Goal: Transaction & Acquisition: Purchase product/service

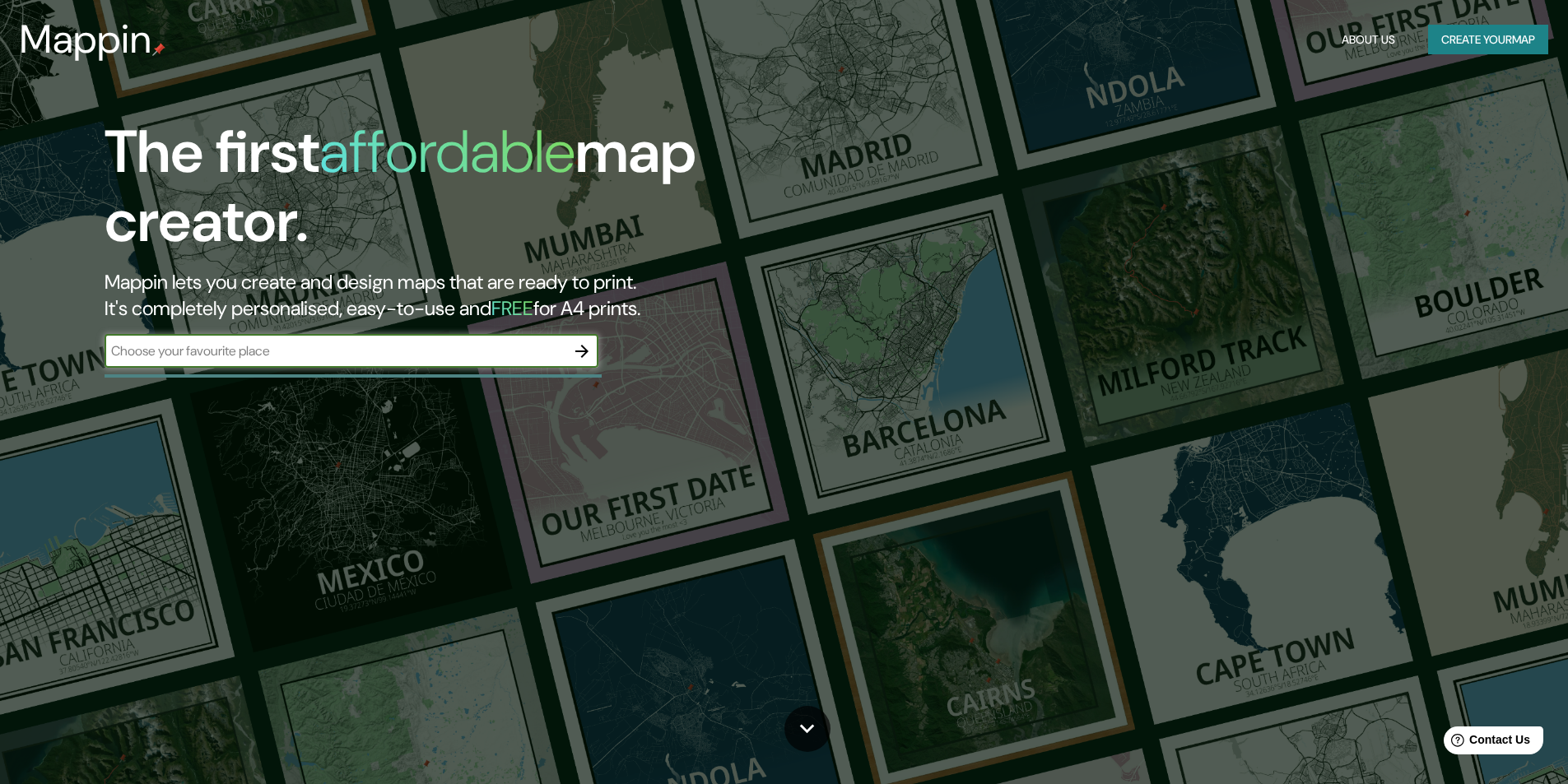
click at [383, 365] on div "​" at bounding box center [351, 351] width 494 height 33
click at [383, 363] on div "​" at bounding box center [351, 351] width 494 height 33
click at [384, 360] on input "text" at bounding box center [334, 350] width 461 height 19
type input "tucuman argentina"
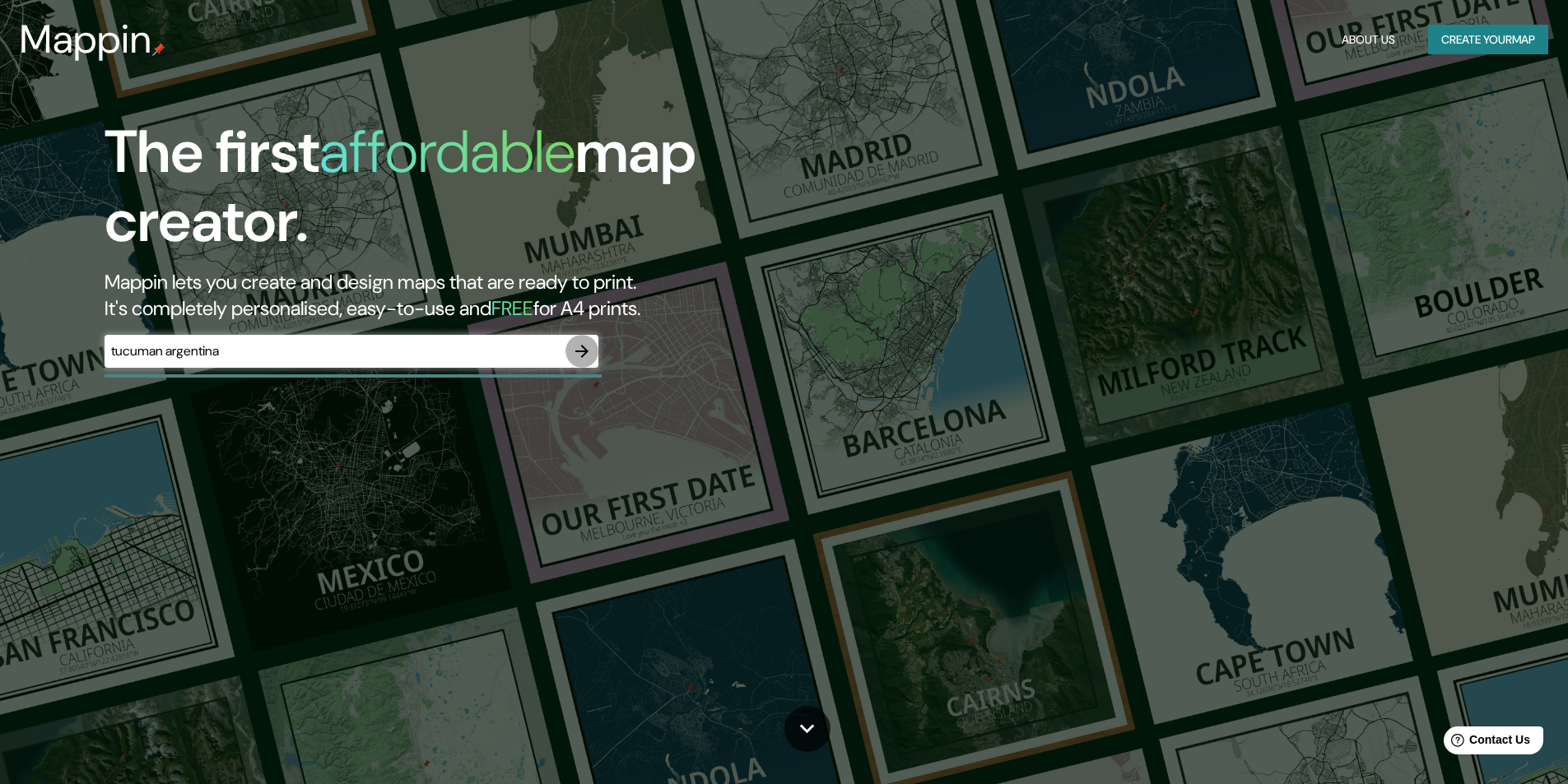
click at [577, 342] on icon "button" at bounding box center [582, 351] width 20 height 20
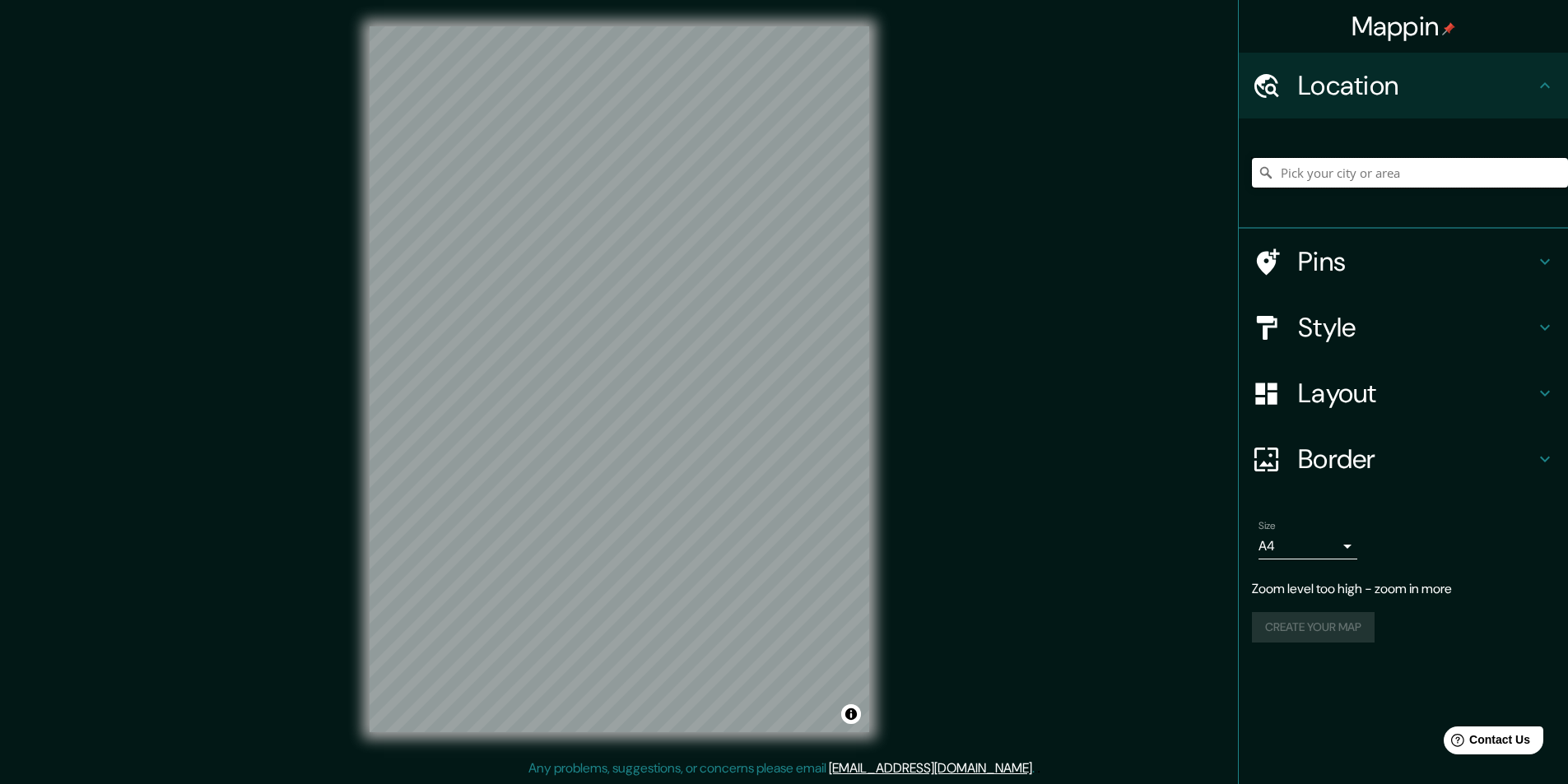
click at [1423, 184] on input "Pick your city or area" at bounding box center [1409, 172] width 316 height 30
click at [1397, 176] on input "Pick your city or area" at bounding box center [1409, 172] width 316 height 30
click at [946, 419] on div "Mappin Location Pins Style Layout Border Choose a border. Hint : you can make l…" at bounding box center [784, 392] width 1568 height 785
click at [886, 228] on div "© Mapbox © OpenStreetMap Improve this map" at bounding box center [619, 379] width 552 height 758
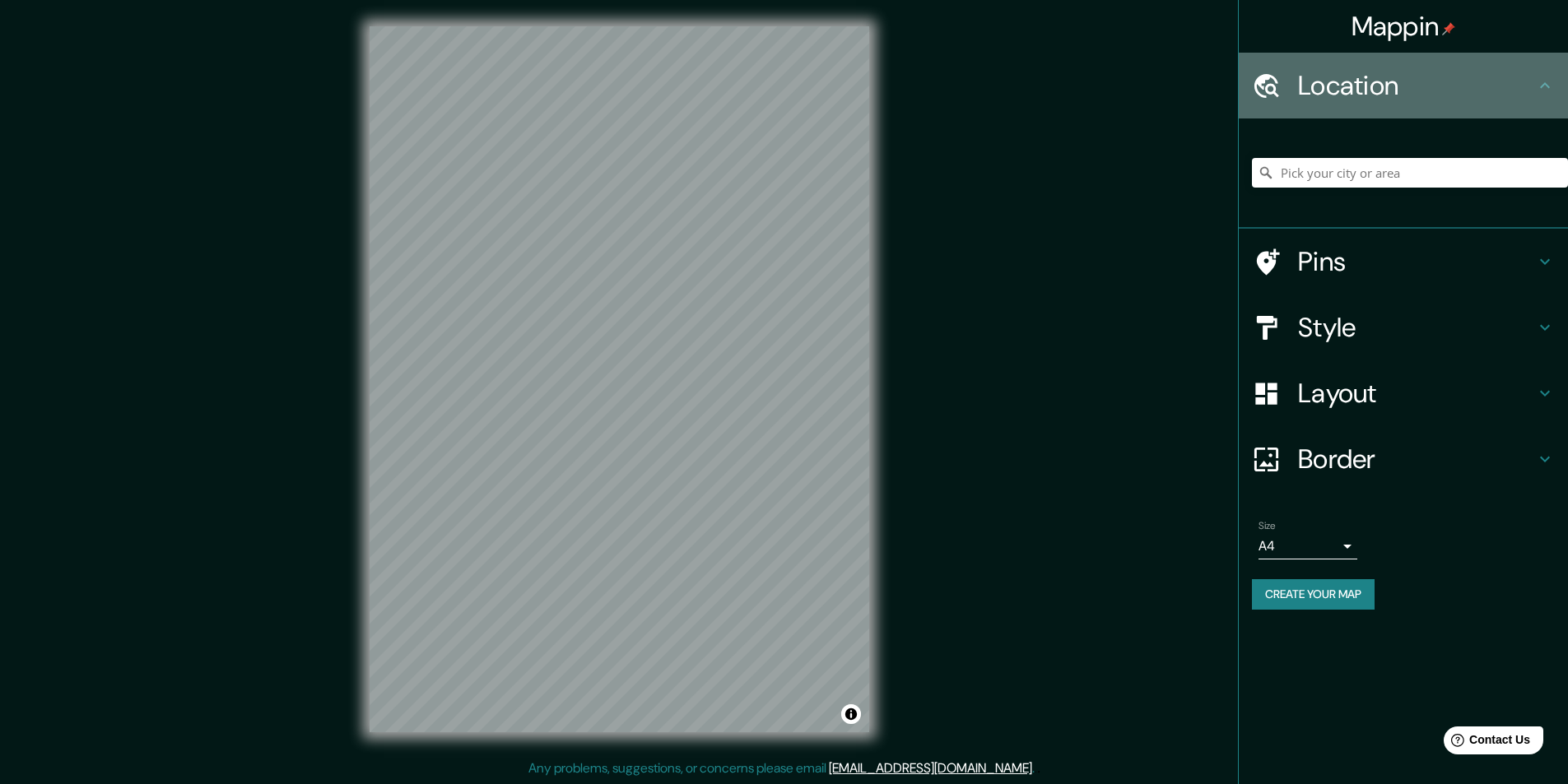
click at [1554, 86] on div "Location" at bounding box center [1403, 85] width 329 height 65
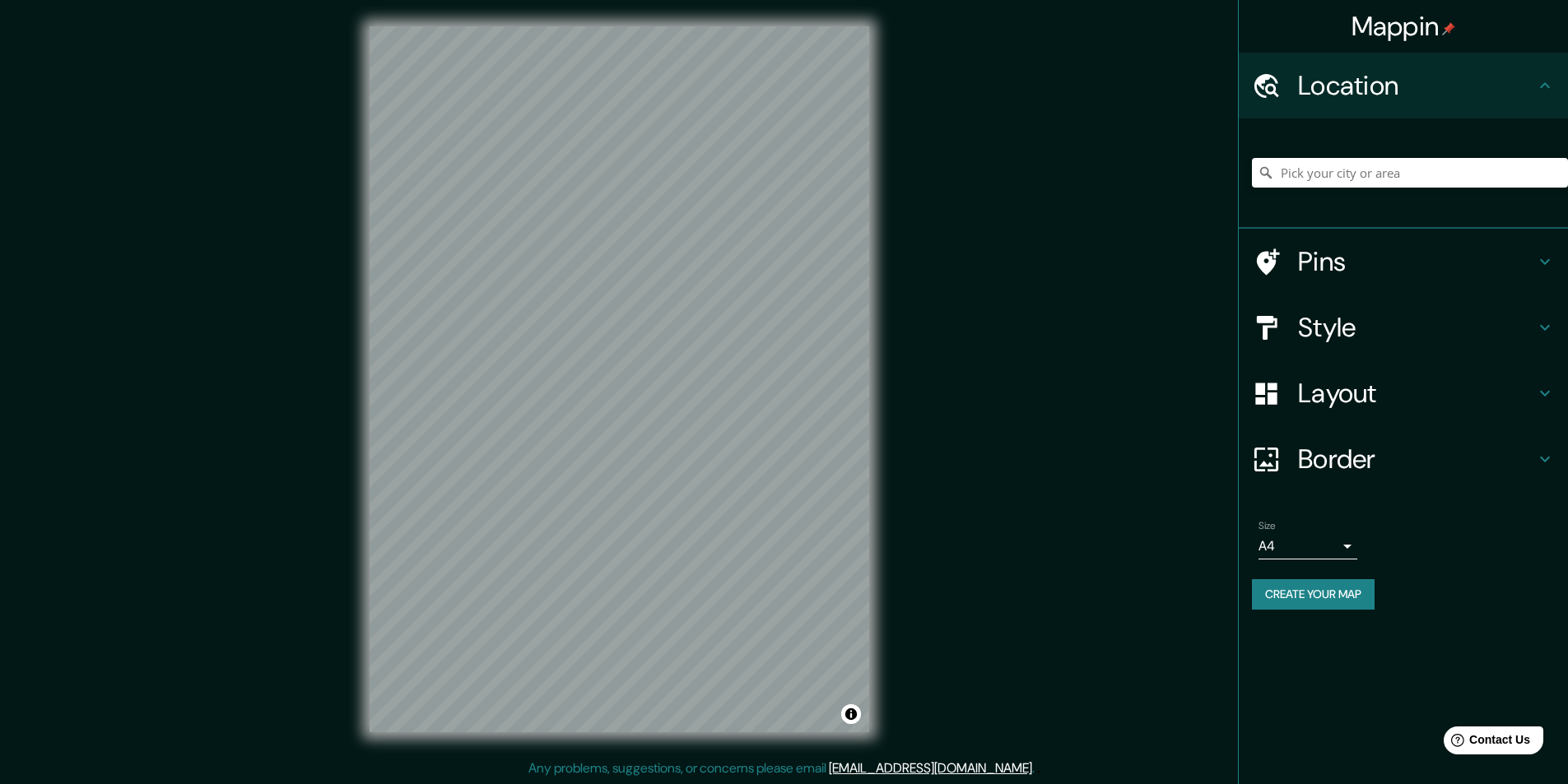
click at [1539, 88] on icon at bounding box center [1544, 85] width 20 height 20
click at [1474, 185] on input "Pick your city or area" at bounding box center [1409, 172] width 316 height 30
click at [1456, 181] on input "Pick your city or area" at bounding box center [1409, 172] width 316 height 30
click at [1456, 180] on input "Pick your city or area" at bounding box center [1409, 172] width 316 height 30
click at [1342, 180] on input "Pick your city or area" at bounding box center [1409, 172] width 316 height 30
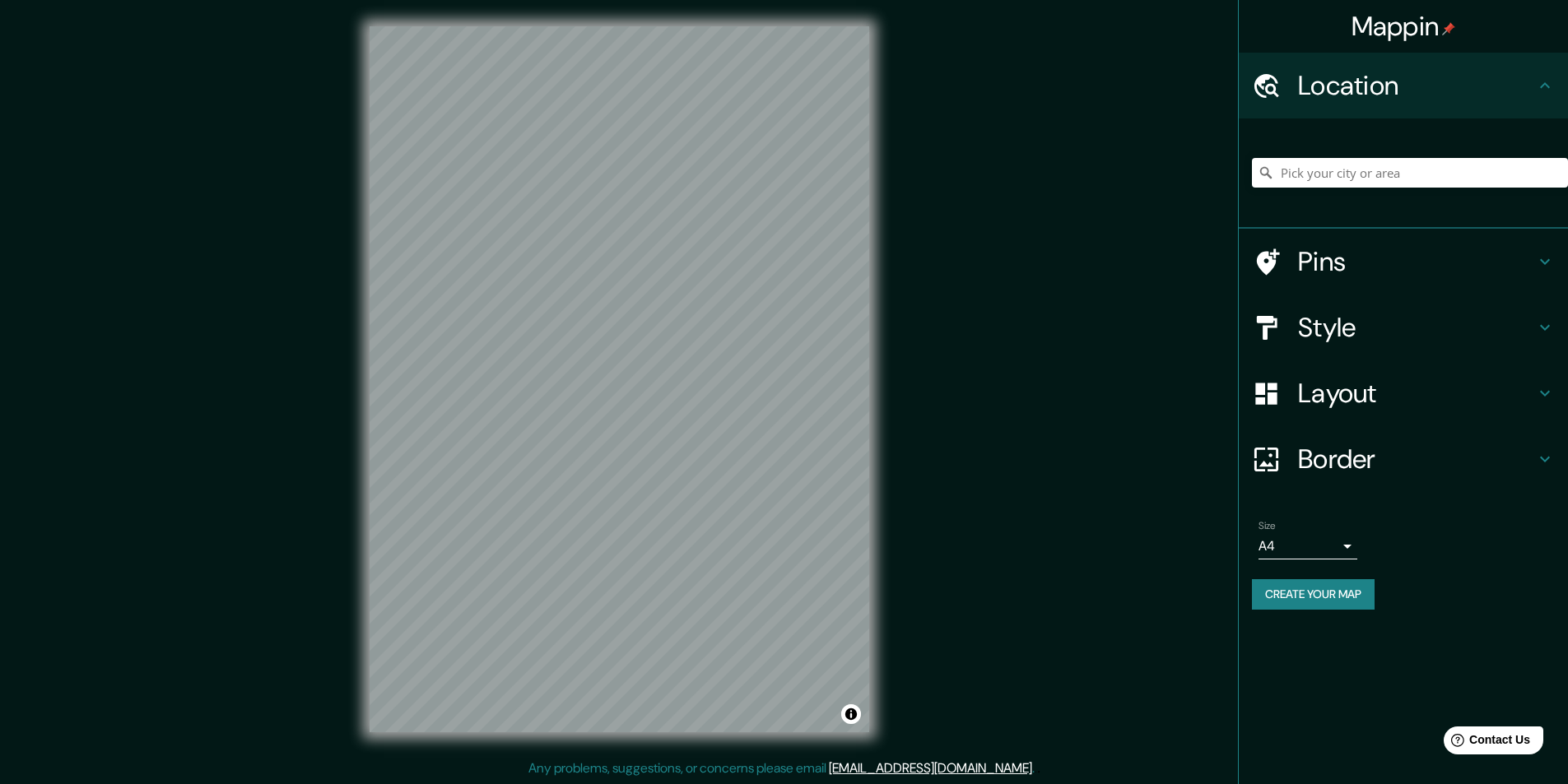
click at [1543, 459] on icon at bounding box center [1544, 460] width 10 height 6
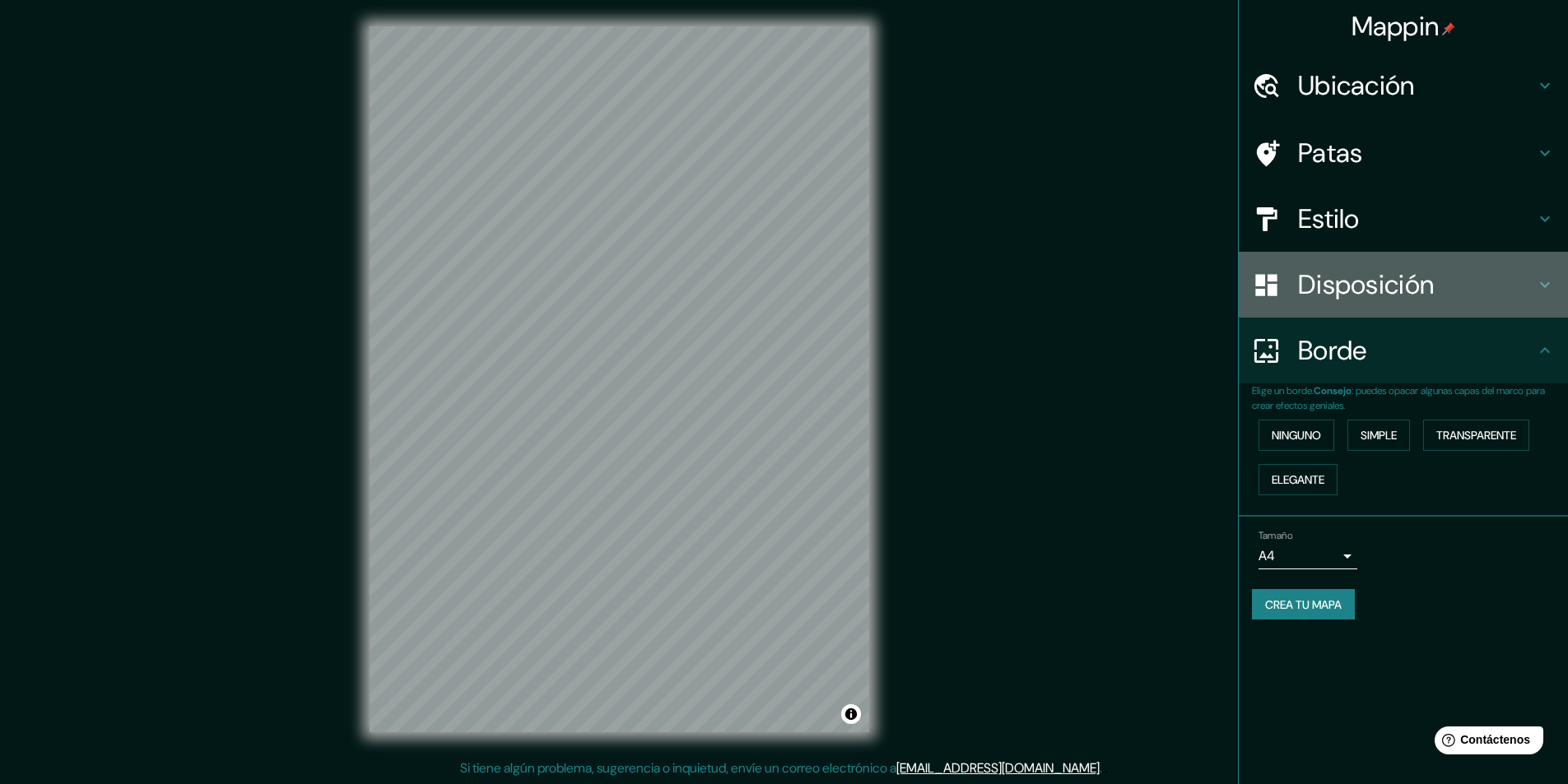
click at [1545, 283] on icon at bounding box center [1544, 284] width 20 height 20
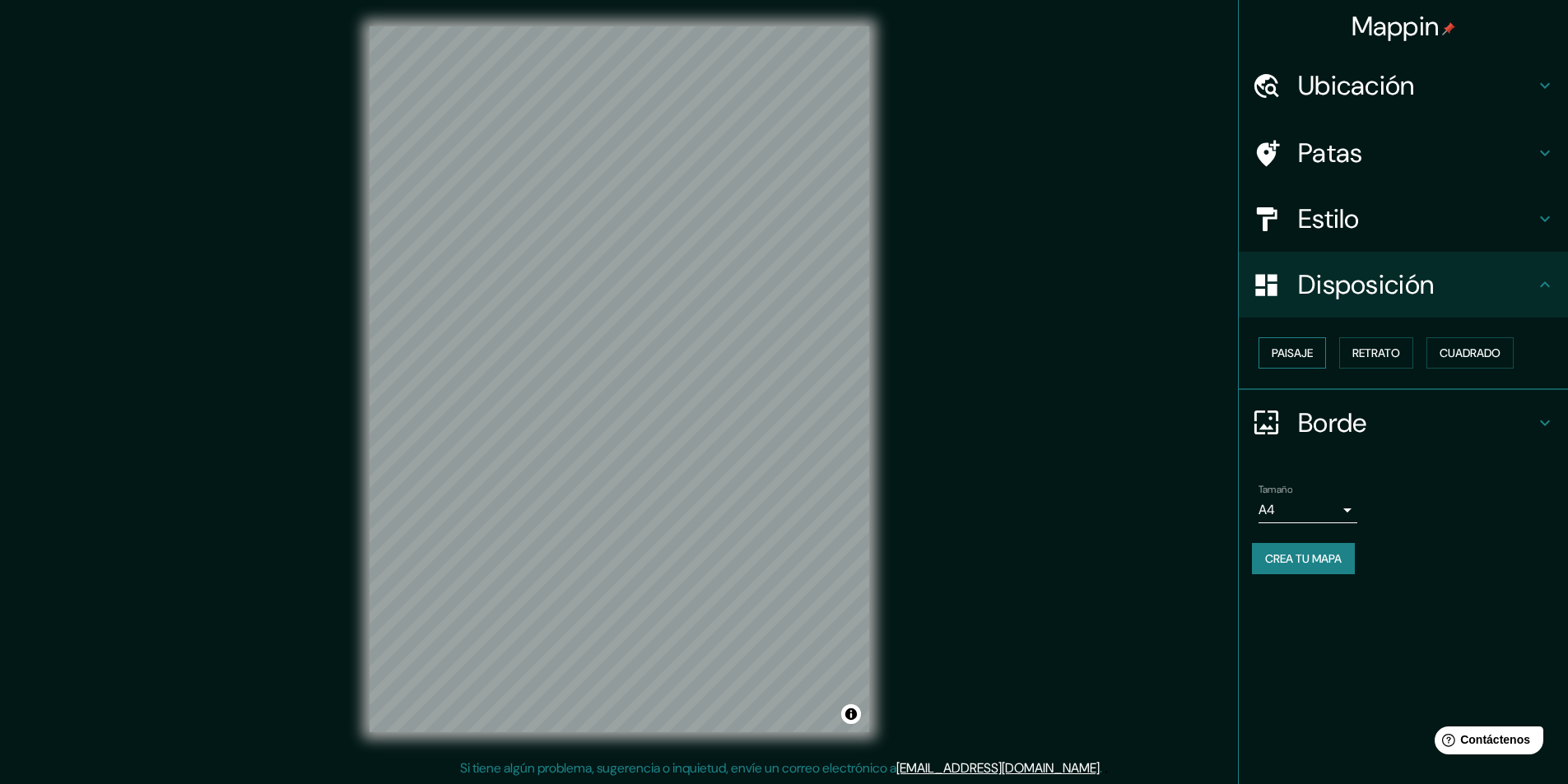
click at [1297, 355] on font "Paisaje" at bounding box center [1291, 352] width 41 height 15
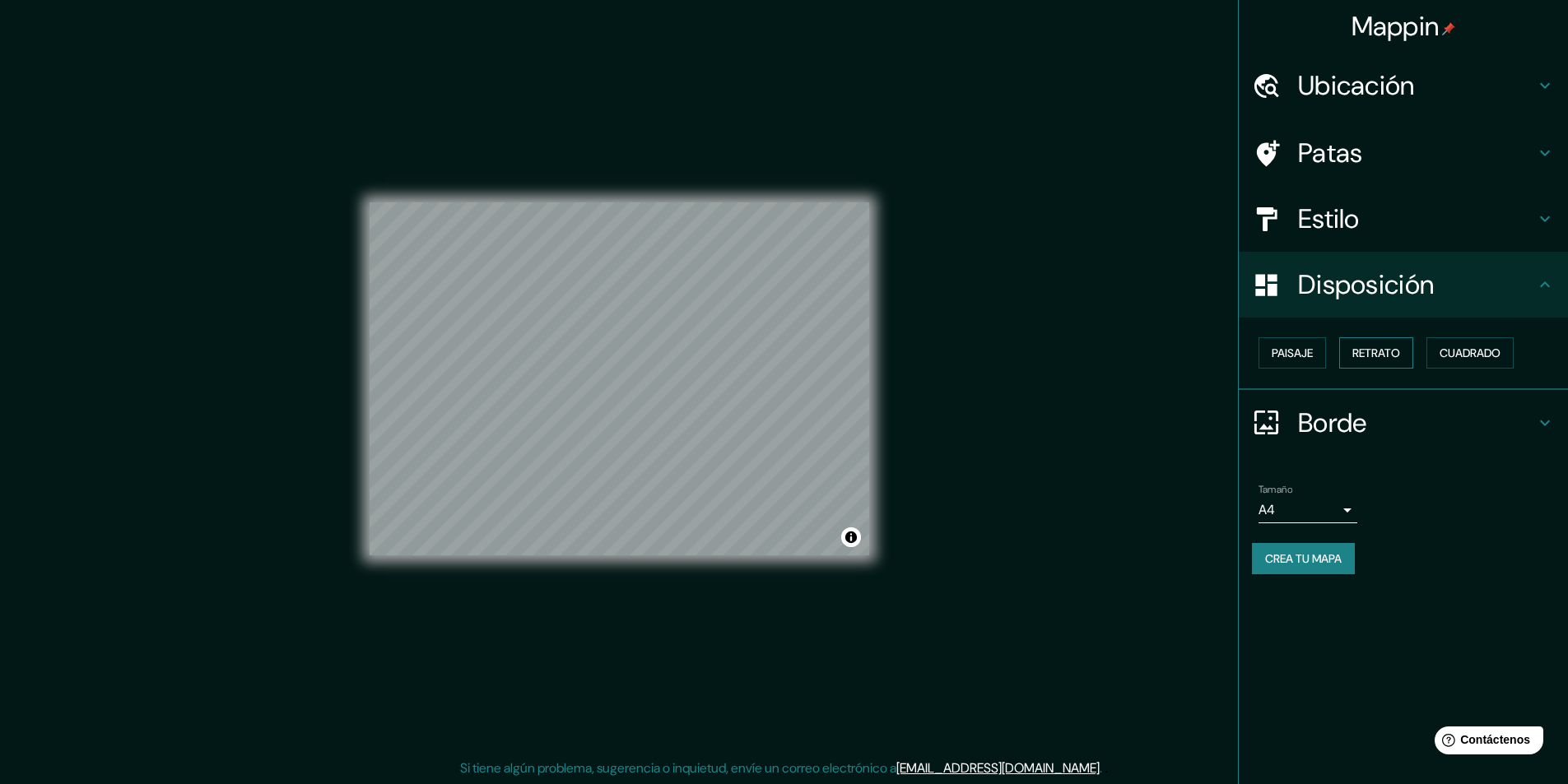
click at [1388, 359] on font "Retrato" at bounding box center [1376, 352] width 48 height 15
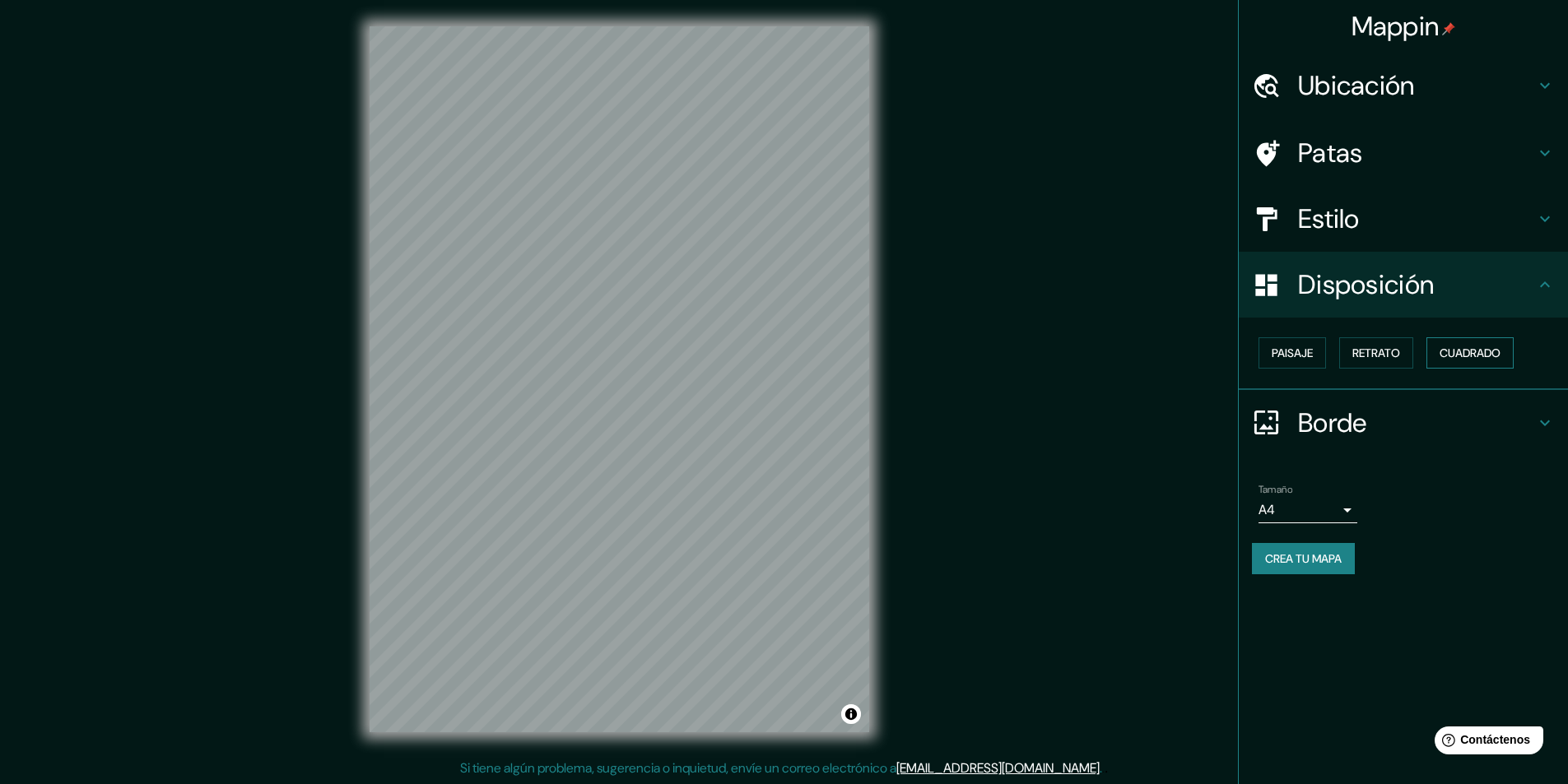
click at [1499, 350] on font "Cuadrado" at bounding box center [1469, 352] width 60 height 15
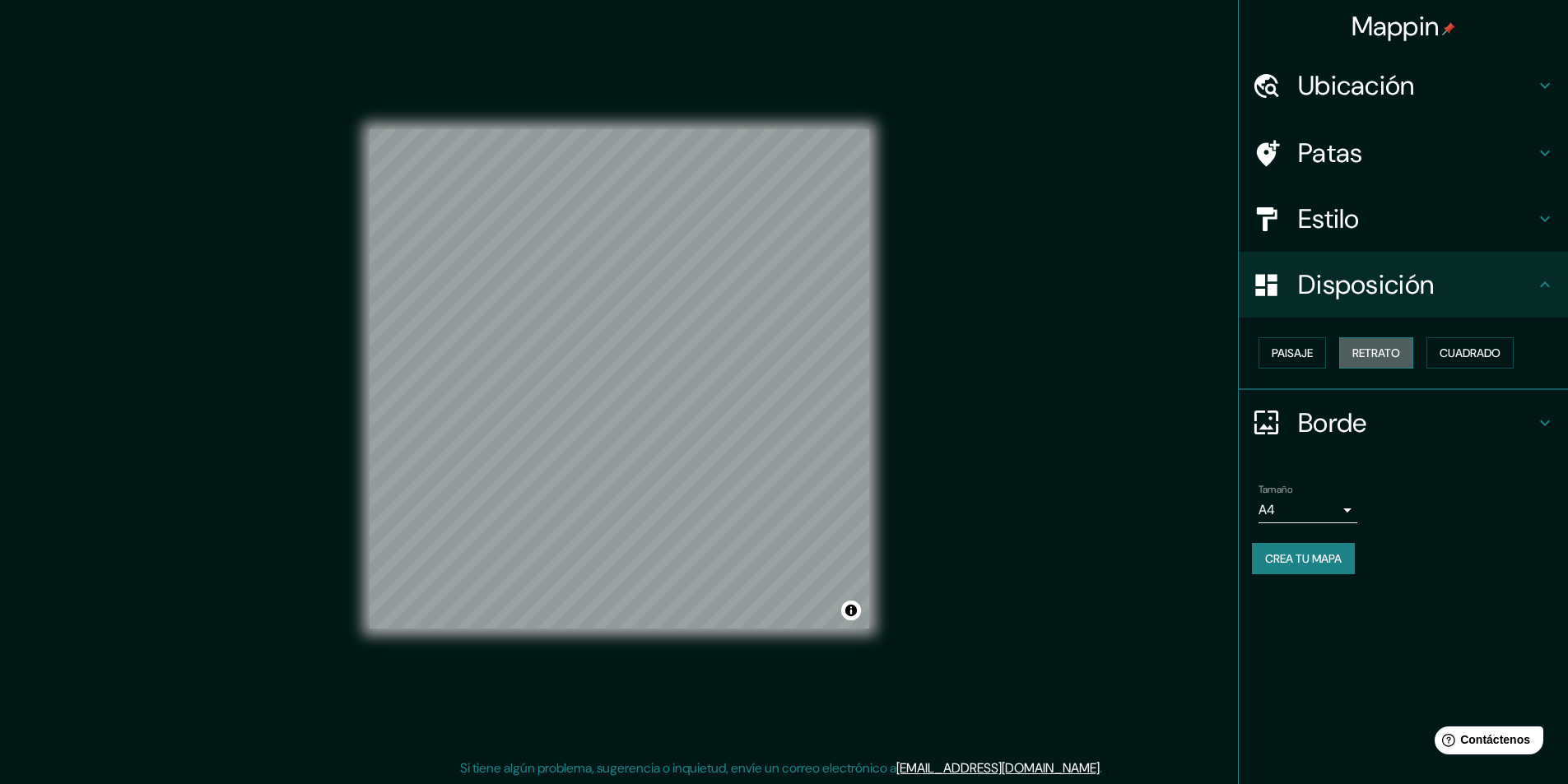
click at [1385, 350] on font "Retrato" at bounding box center [1376, 352] width 48 height 15
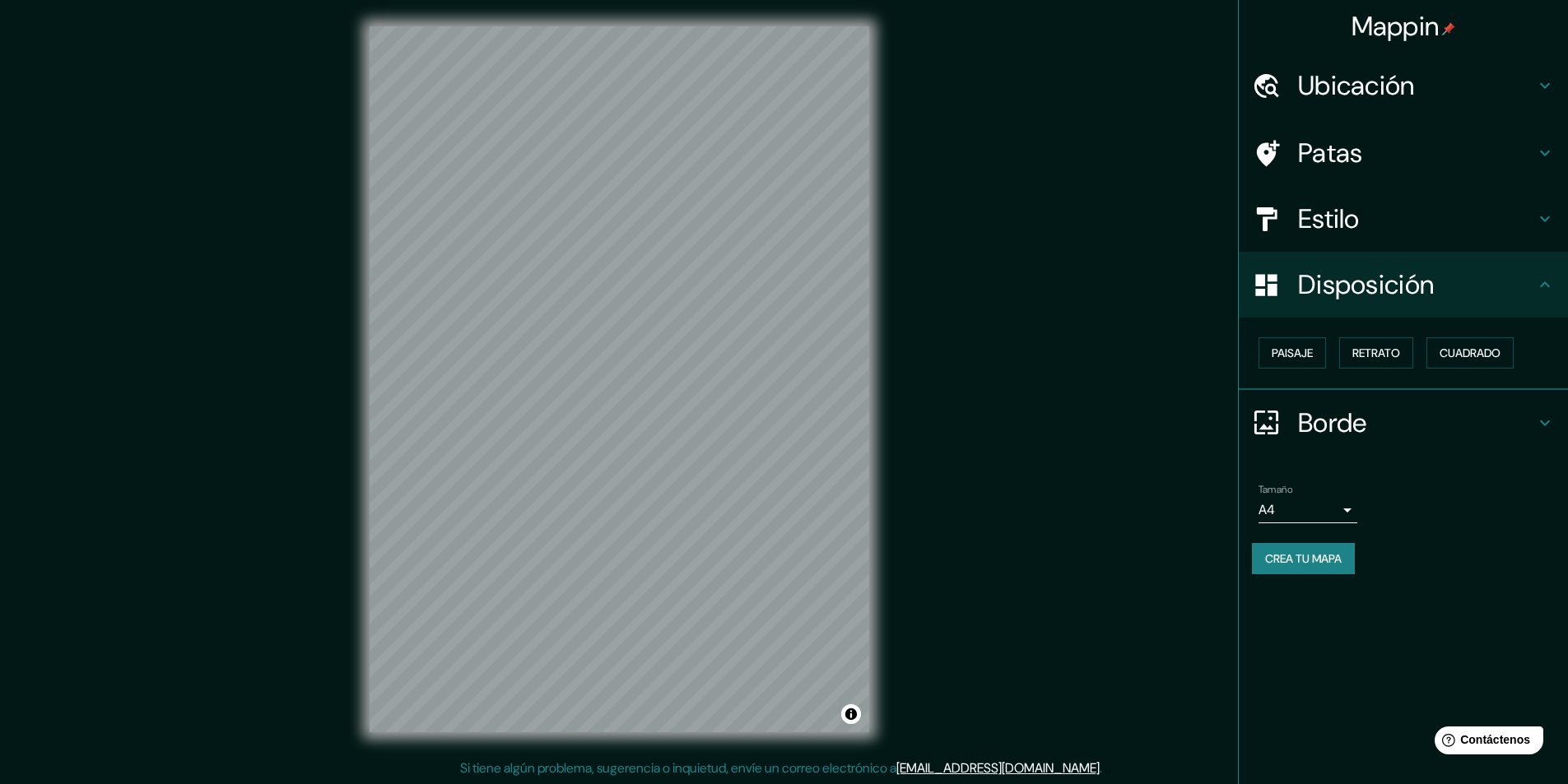
click at [1552, 224] on icon at bounding box center [1544, 219] width 20 height 20
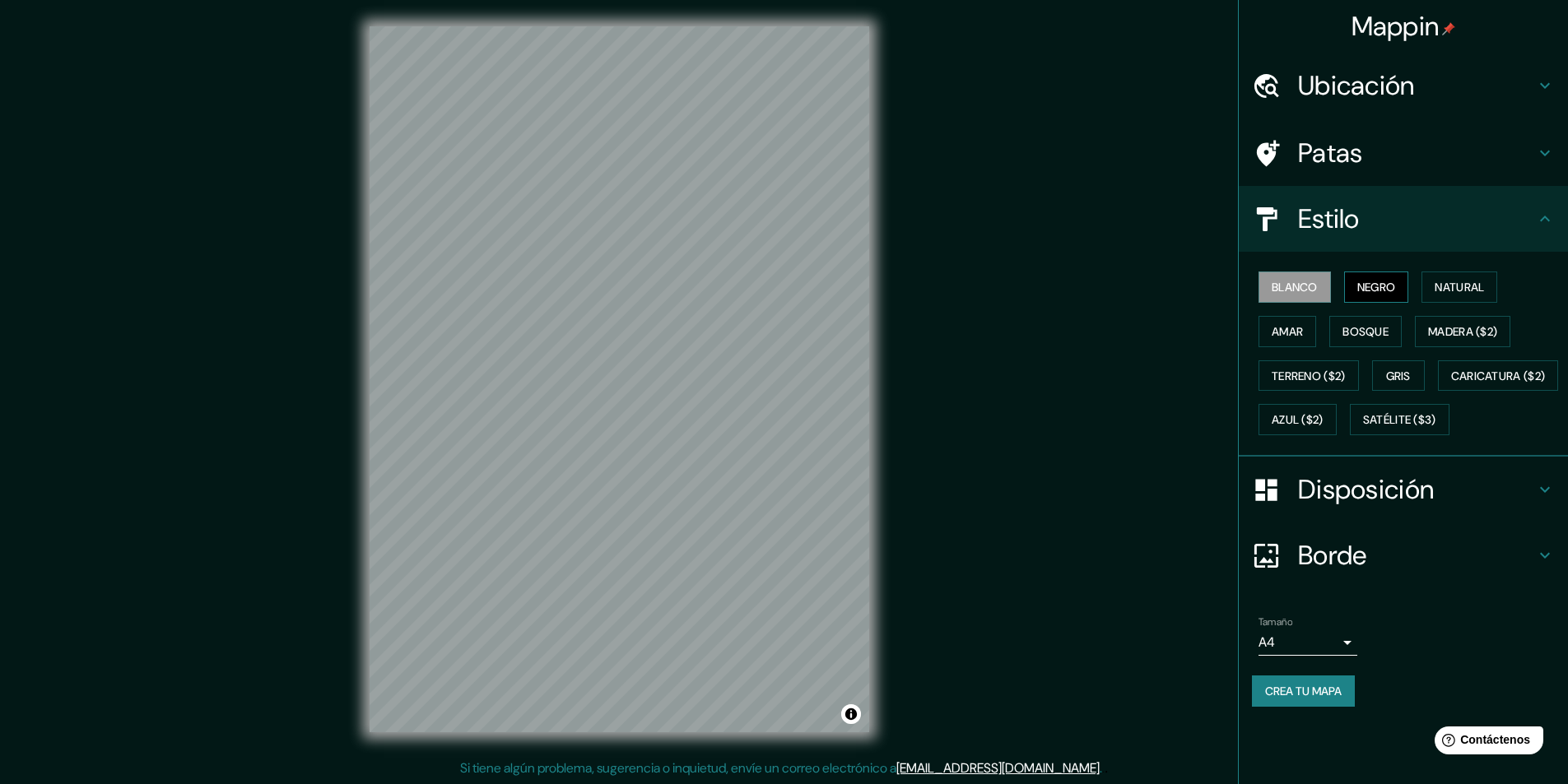
click at [1379, 287] on font "Negro" at bounding box center [1376, 286] width 39 height 15
click at [1290, 282] on font "Blanco" at bounding box center [1294, 286] width 46 height 15
click at [1446, 274] on button "Natural" at bounding box center [1459, 287] width 75 height 32
click at [1462, 331] on font "Madera ($2)" at bounding box center [1463, 331] width 69 height 15
click at [1453, 292] on font "Natural" at bounding box center [1459, 286] width 50 height 15
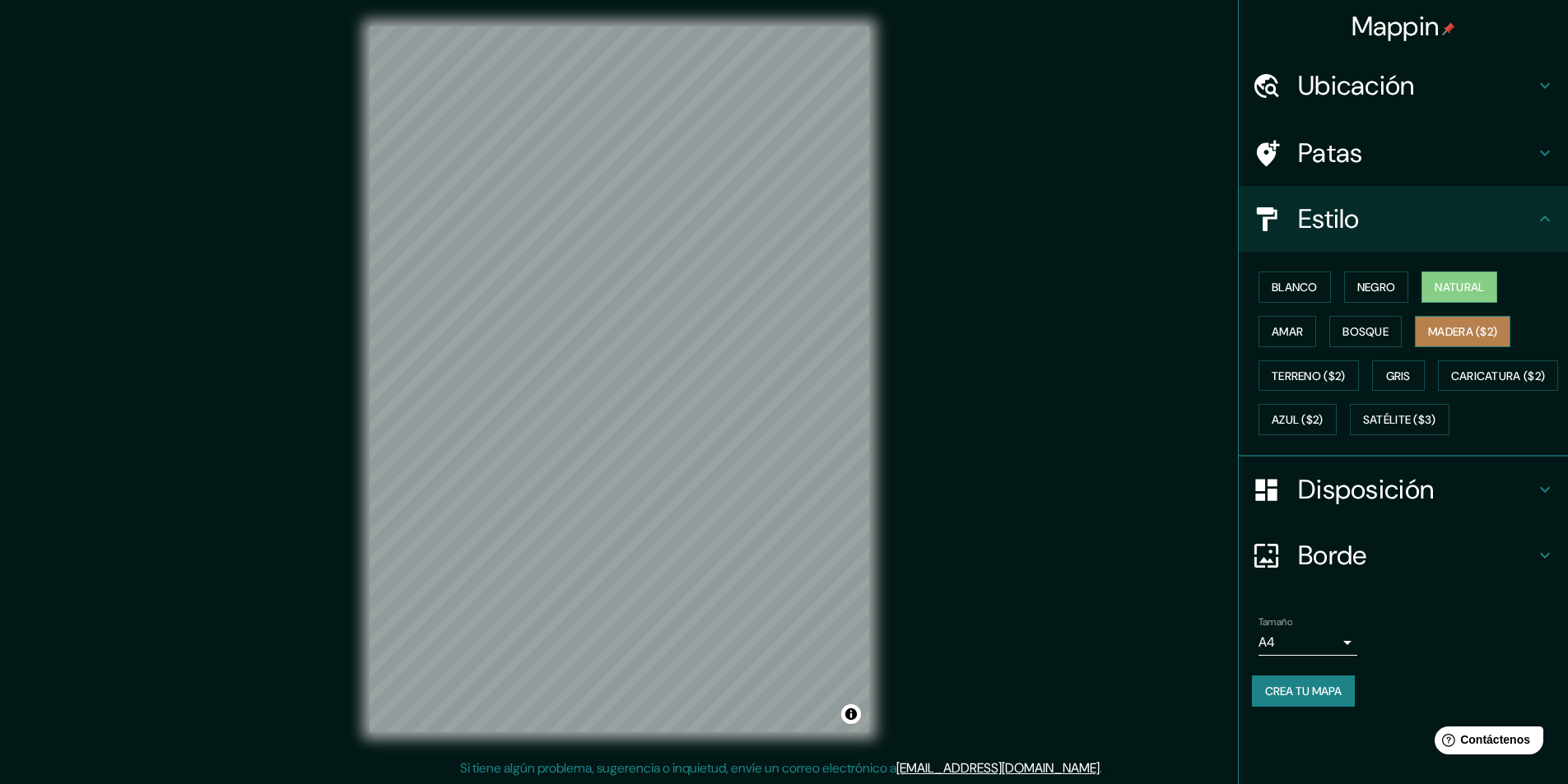
click at [1463, 336] on font "Madera ($2)" at bounding box center [1463, 331] width 69 height 15
click at [1457, 295] on font "Natural" at bounding box center [1459, 287] width 50 height 22
click at [1373, 340] on font "Bosque" at bounding box center [1365, 332] width 46 height 22
click at [1302, 349] on div "Blanco Negro Natural Amar Bosque Madera ($2) Terreno ($2) Gris Caricatura ($2) …" at bounding box center [1409, 353] width 316 height 176
click at [1296, 336] on font "Amar" at bounding box center [1287, 331] width 32 height 15
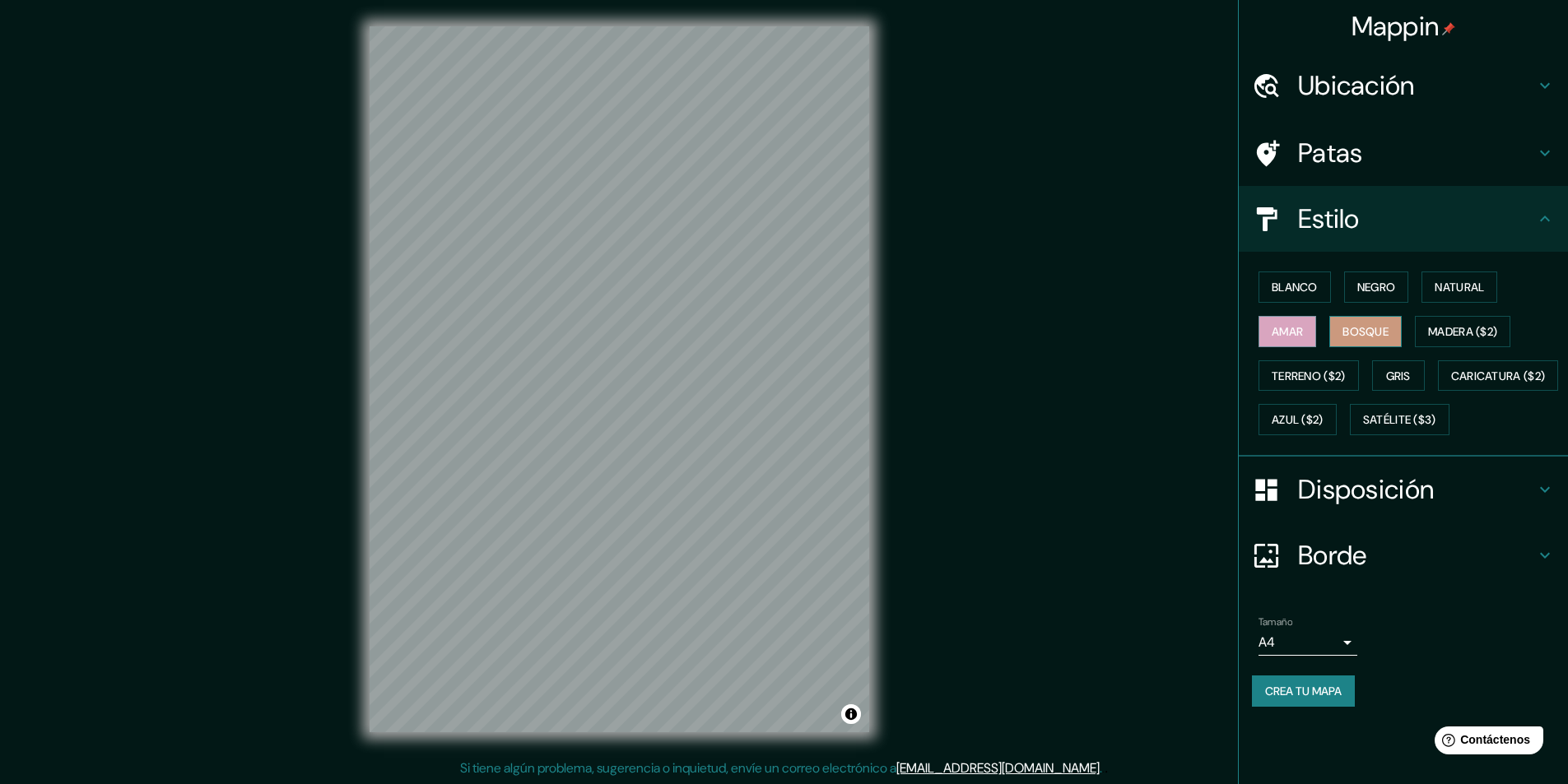
click at [1369, 336] on font "Bosque" at bounding box center [1365, 331] width 46 height 15
click at [1461, 280] on font "Natural" at bounding box center [1459, 286] width 50 height 15
click at [1462, 336] on font "Madera ($2)" at bounding box center [1463, 331] width 69 height 15
click at [1365, 339] on font "Bosque" at bounding box center [1365, 332] width 46 height 22
click at [1288, 324] on font "Amar" at bounding box center [1287, 331] width 32 height 15
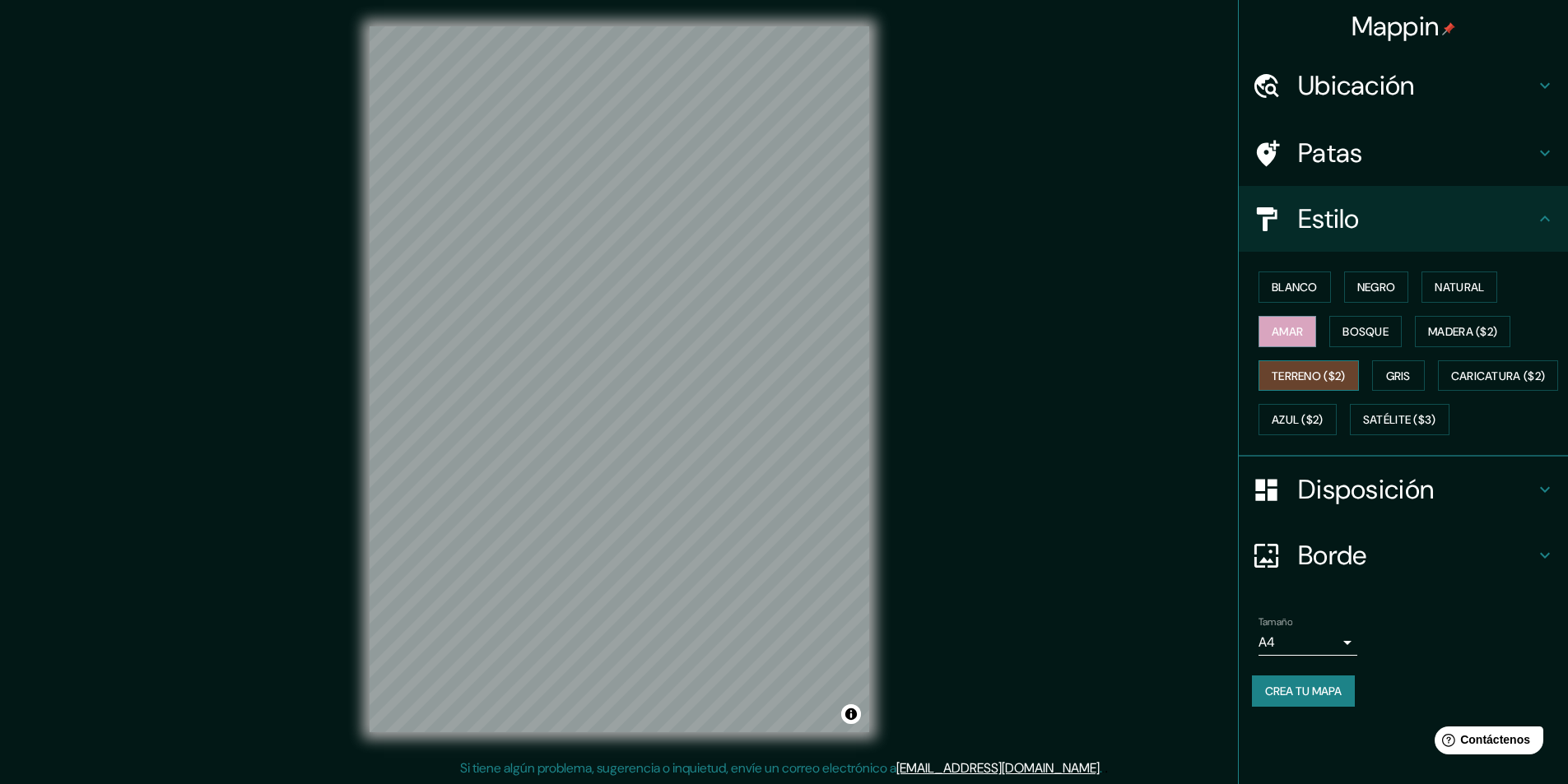
click at [1292, 375] on font "Terreno ($2)" at bounding box center [1308, 376] width 74 height 15
click at [1394, 367] on font "Gris" at bounding box center [1397, 376] width 25 height 22
click at [1317, 369] on font "Terreno ($2)" at bounding box center [1308, 376] width 74 height 15
click at [1451, 387] on font "Caricatura ($2)" at bounding box center [1498, 376] width 94 height 22
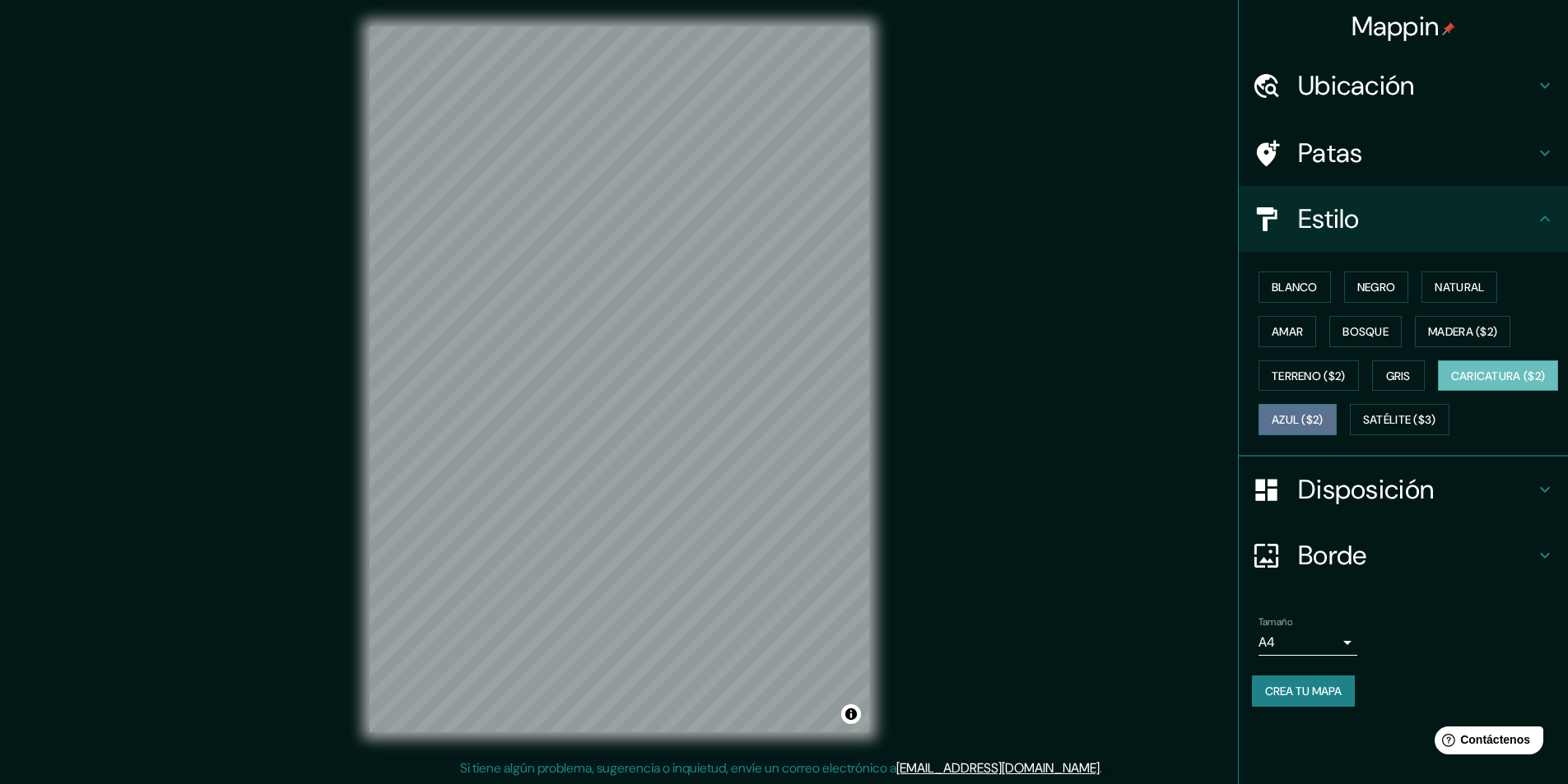
click at [1323, 423] on font "Azul ($2)" at bounding box center [1297, 420] width 52 height 15
click at [1363, 427] on font "Satélite ($3)" at bounding box center [1399, 420] width 73 height 15
click at [1451, 387] on font "Caricatura ($2)" at bounding box center [1498, 376] width 94 height 22
click at [1317, 381] on font "Terreno ($2)" at bounding box center [1308, 376] width 74 height 15
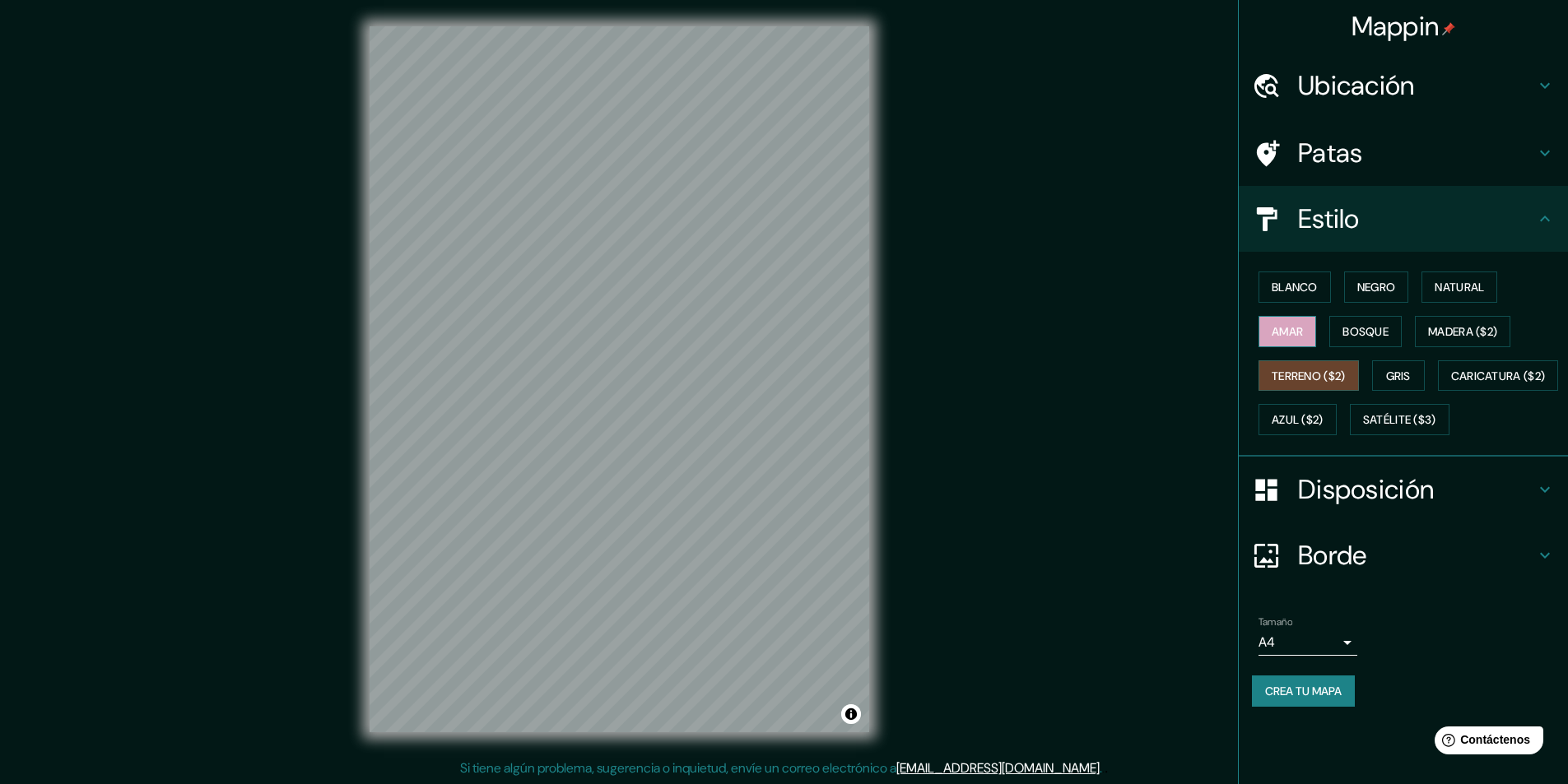
click at [1284, 340] on font "Amar" at bounding box center [1287, 332] width 32 height 22
click at [1295, 286] on font "Blanco" at bounding box center [1294, 286] width 46 height 15
click at [1356, 278] on button "Negro" at bounding box center [1377, 287] width 65 height 32
click at [1461, 239] on div "Estilo" at bounding box center [1403, 219] width 329 height 65
click at [1552, 229] on div "Estilo" at bounding box center [1403, 219] width 329 height 65
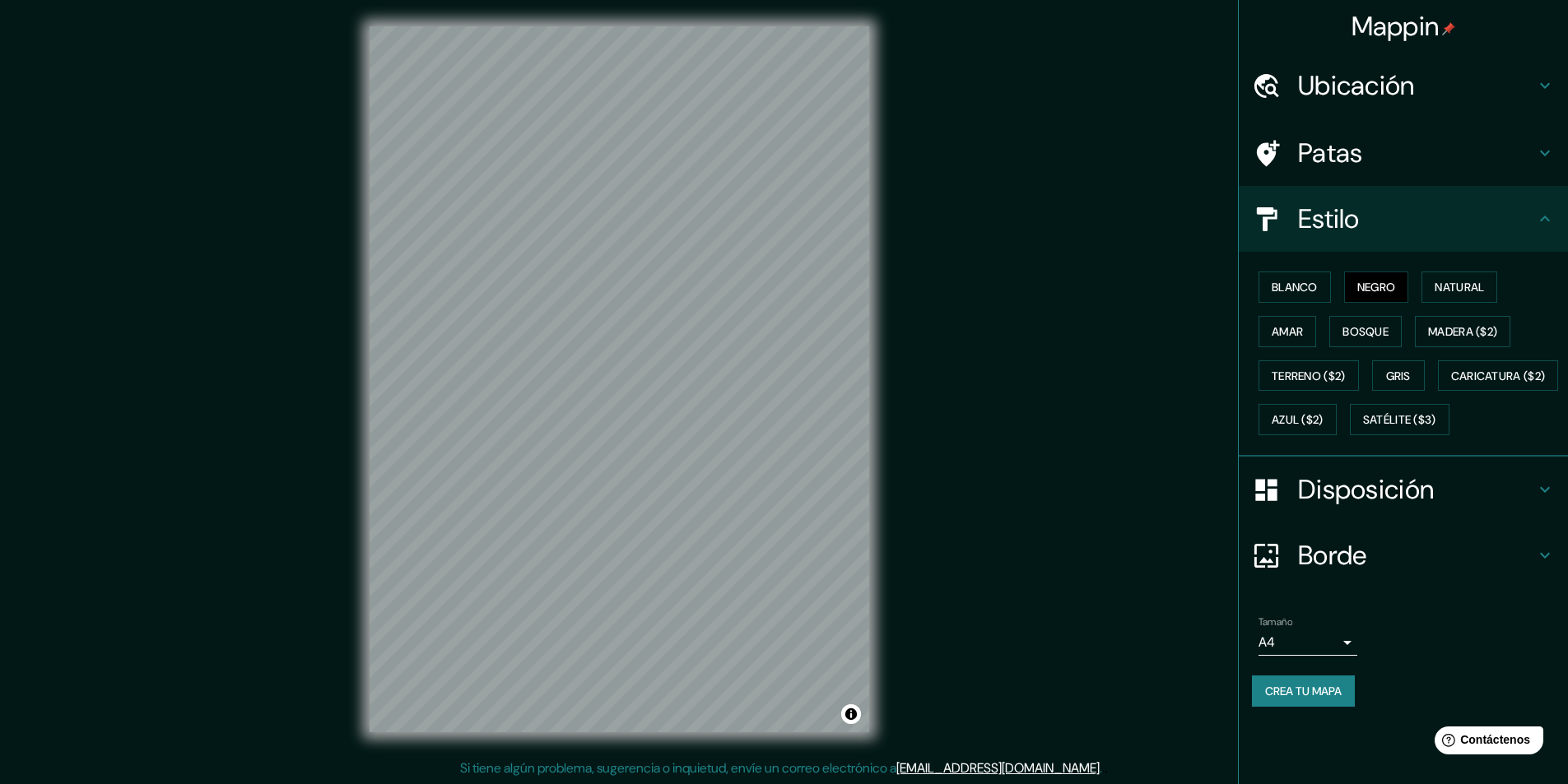
click at [1539, 220] on icon at bounding box center [1544, 218] width 10 height 6
click at [1442, 505] on h4 "Disposición" at bounding box center [1416, 489] width 237 height 33
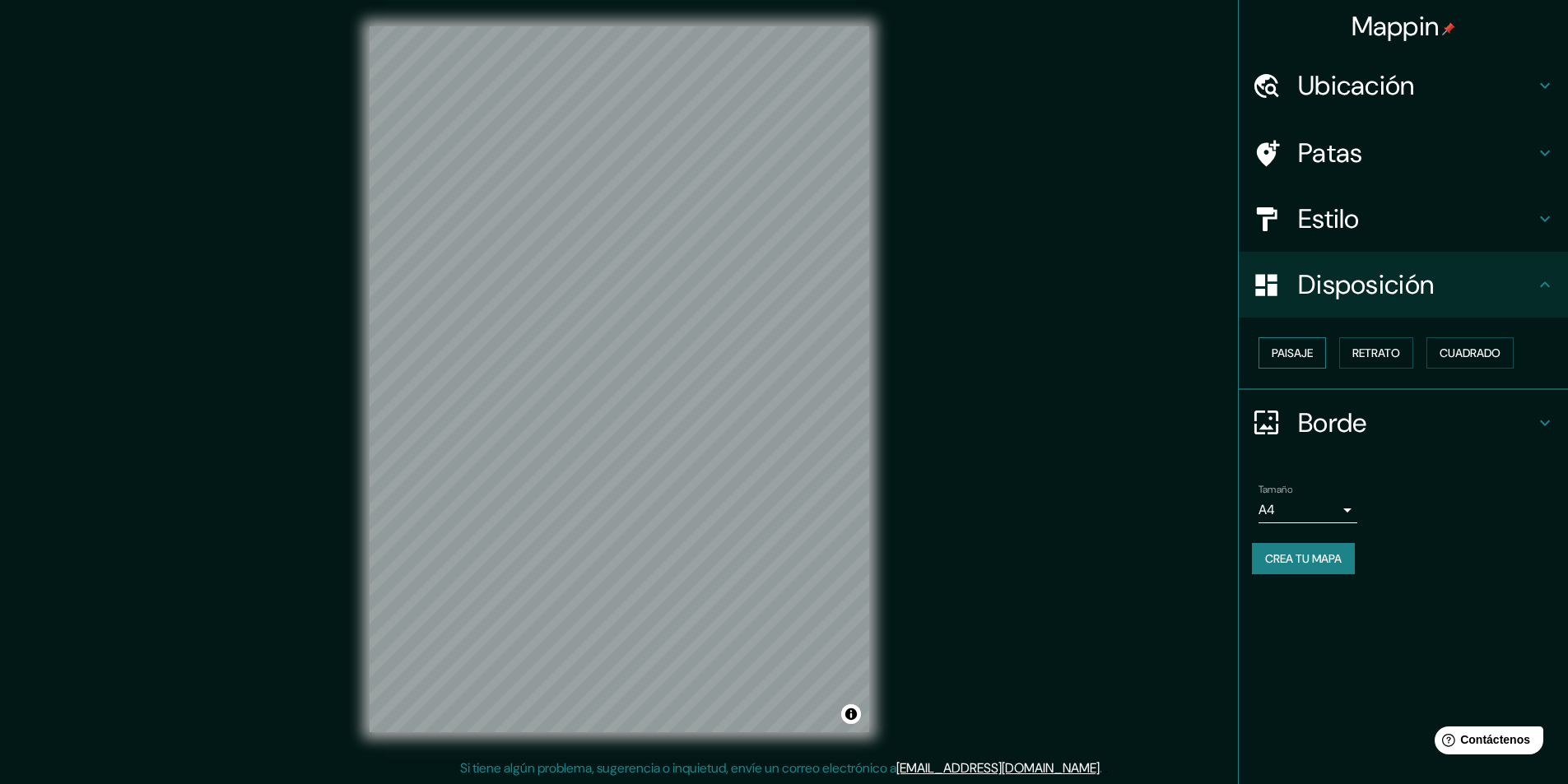
click at [1299, 364] on button "Paisaje" at bounding box center [1292, 353] width 67 height 32
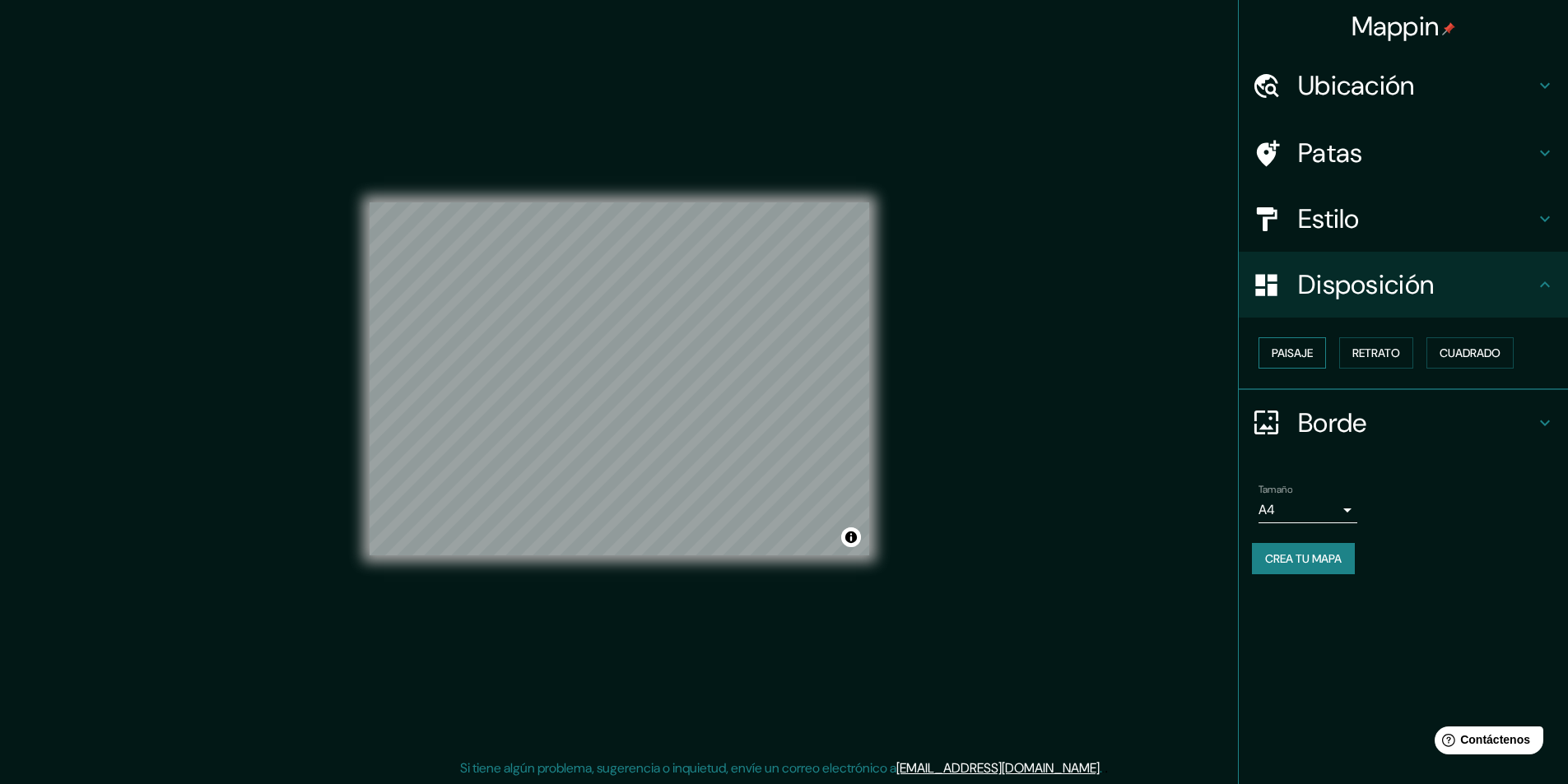
click at [1299, 364] on button "Paisaje" at bounding box center [1292, 353] width 67 height 32
click at [1354, 355] on button "Retrato" at bounding box center [1376, 353] width 74 height 32
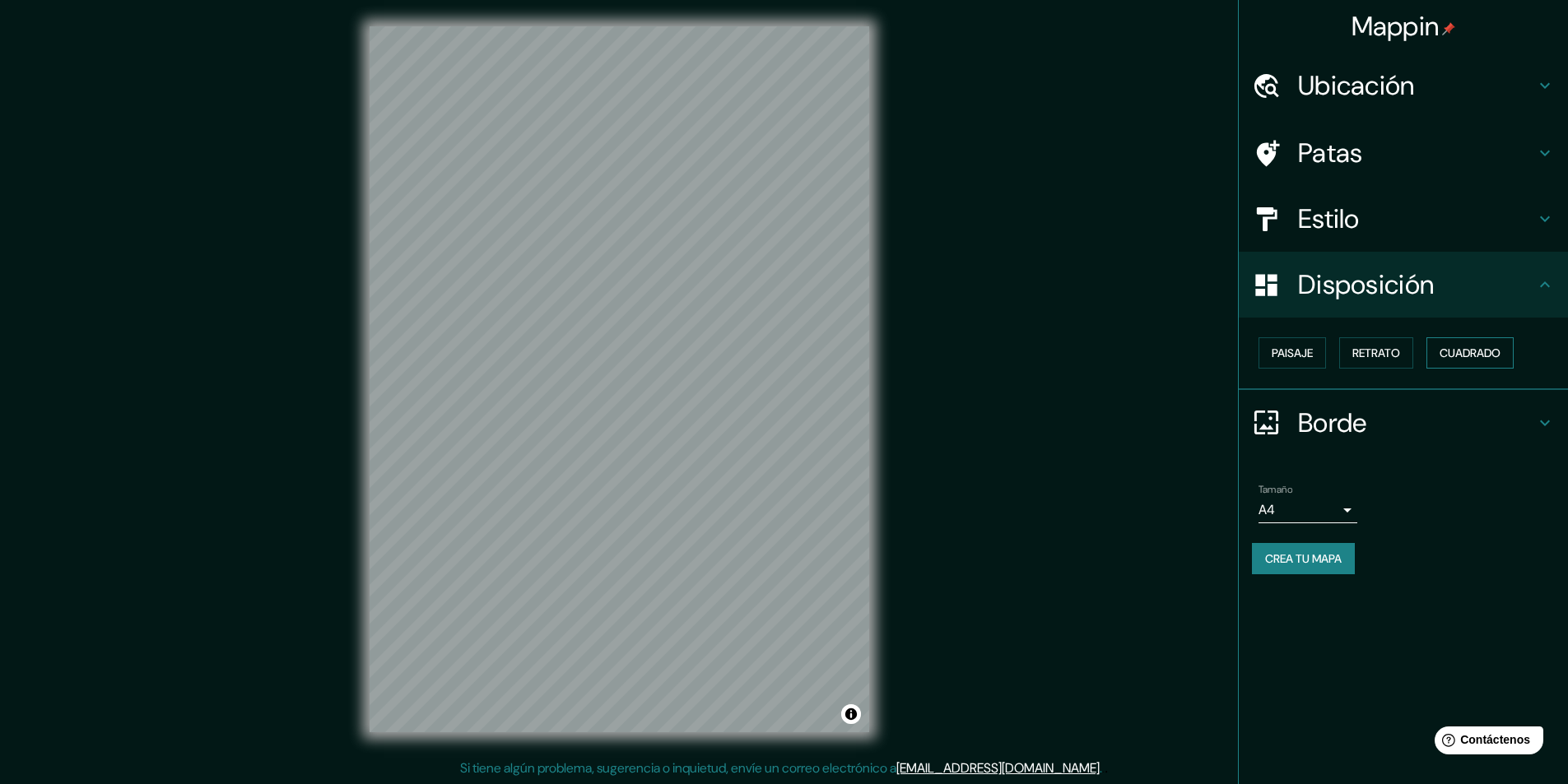
click at [1443, 350] on font "Cuadrado" at bounding box center [1469, 352] width 60 height 15
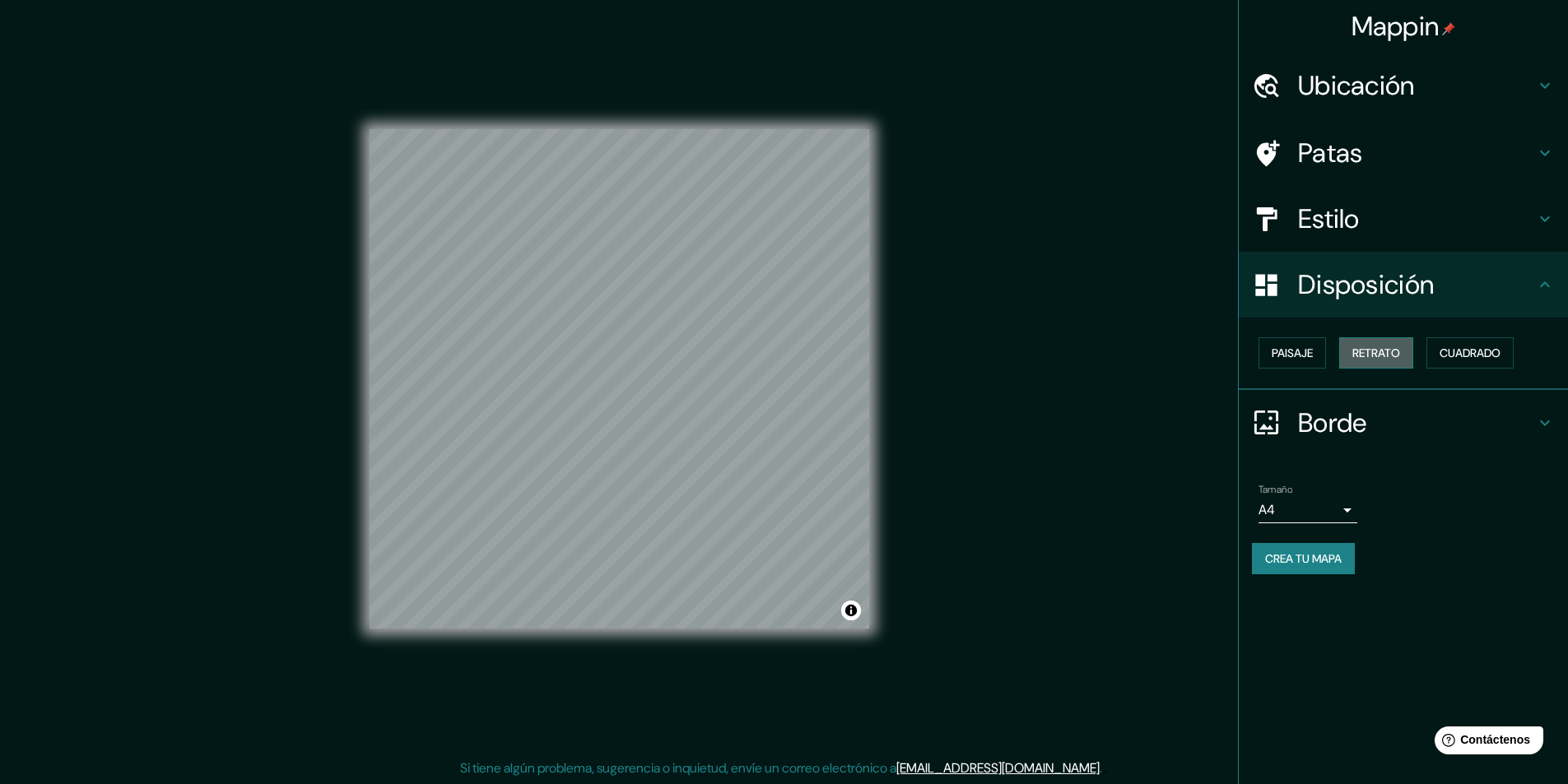
click at [1372, 357] on font "Retrato" at bounding box center [1376, 352] width 48 height 15
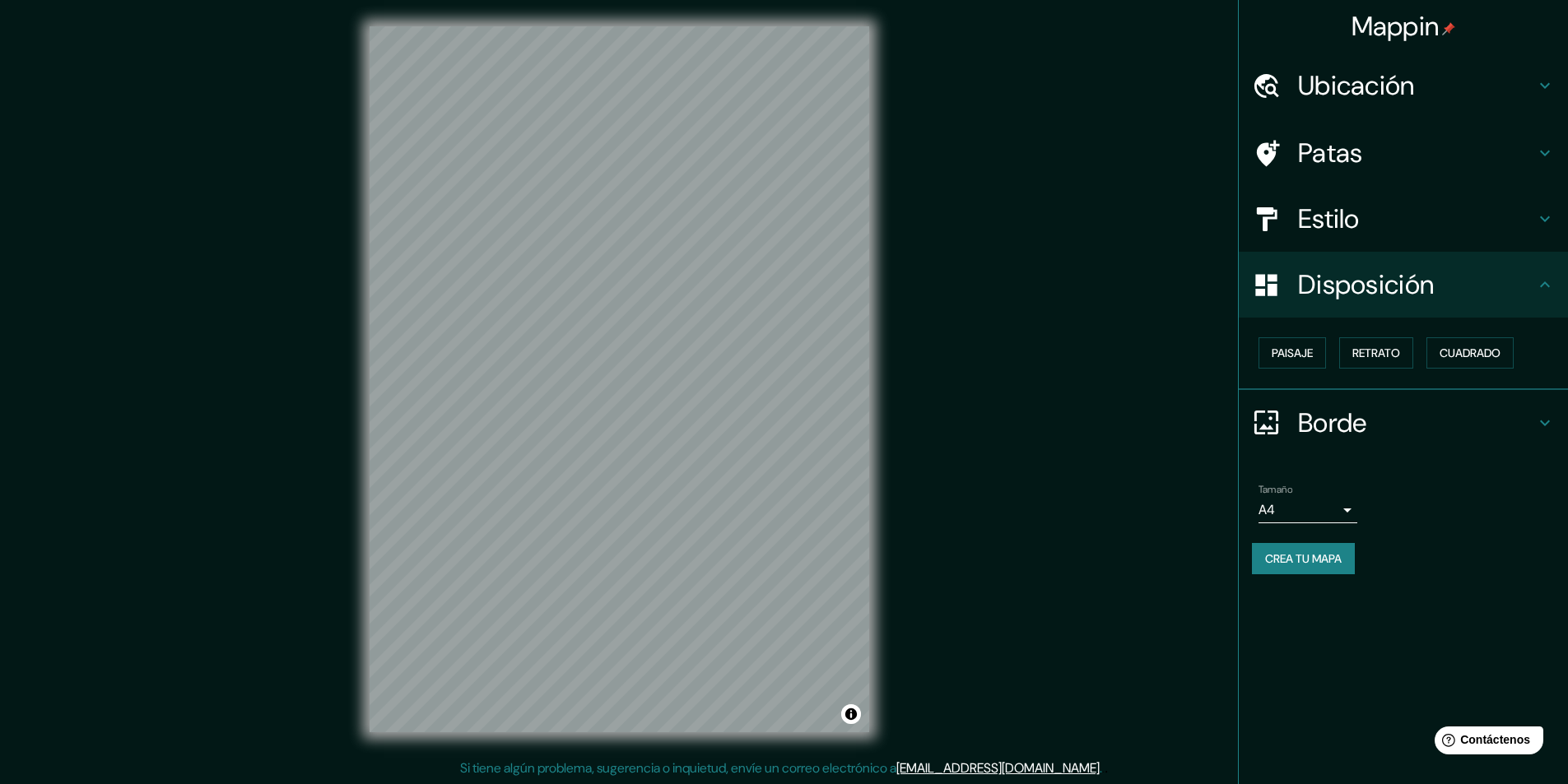
click at [1541, 426] on icon at bounding box center [1544, 423] width 20 height 20
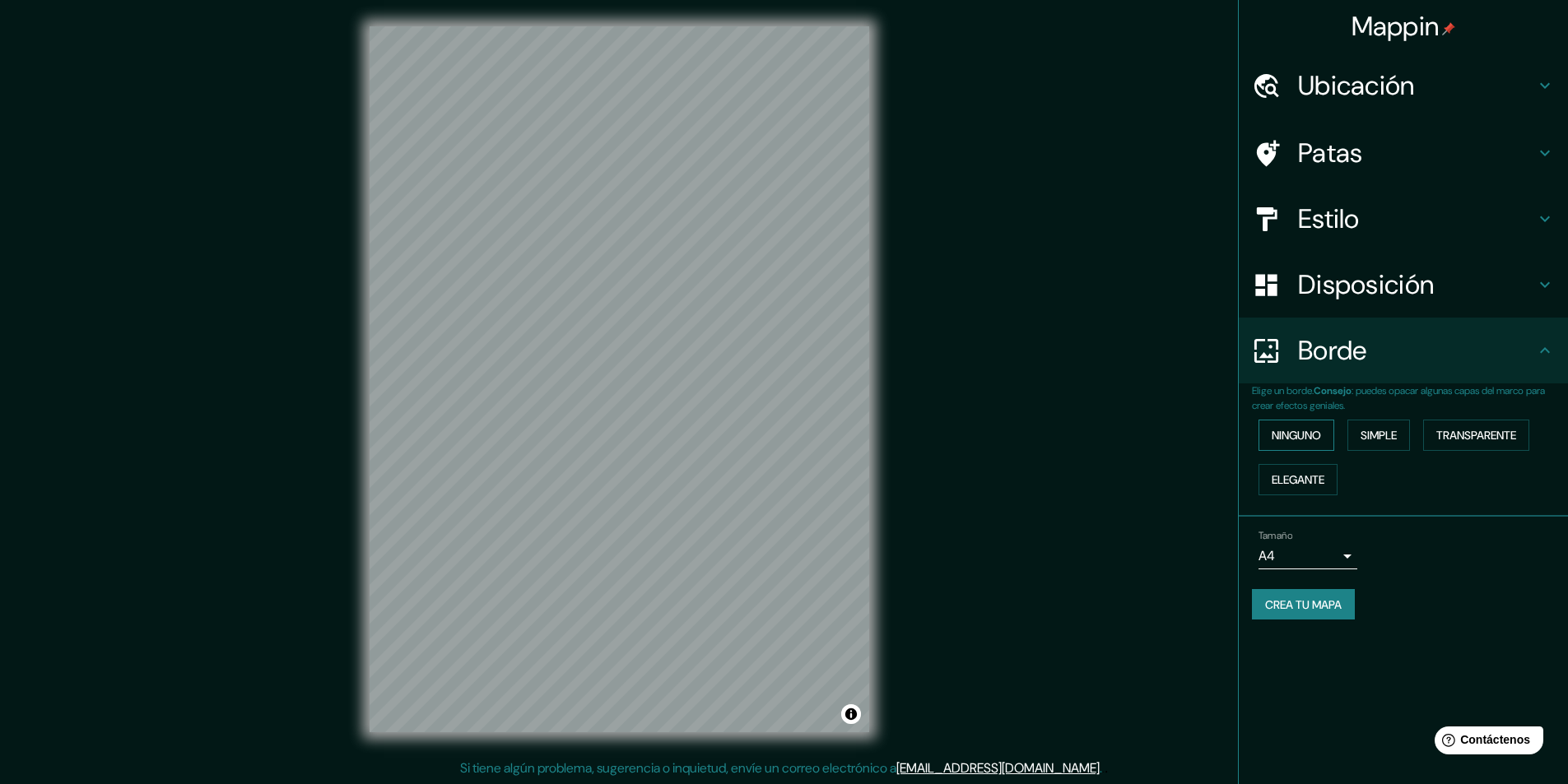
click at [1320, 439] on font "Ninguno" at bounding box center [1296, 434] width 50 height 15
click at [1386, 430] on font "Simple" at bounding box center [1379, 434] width 37 height 15
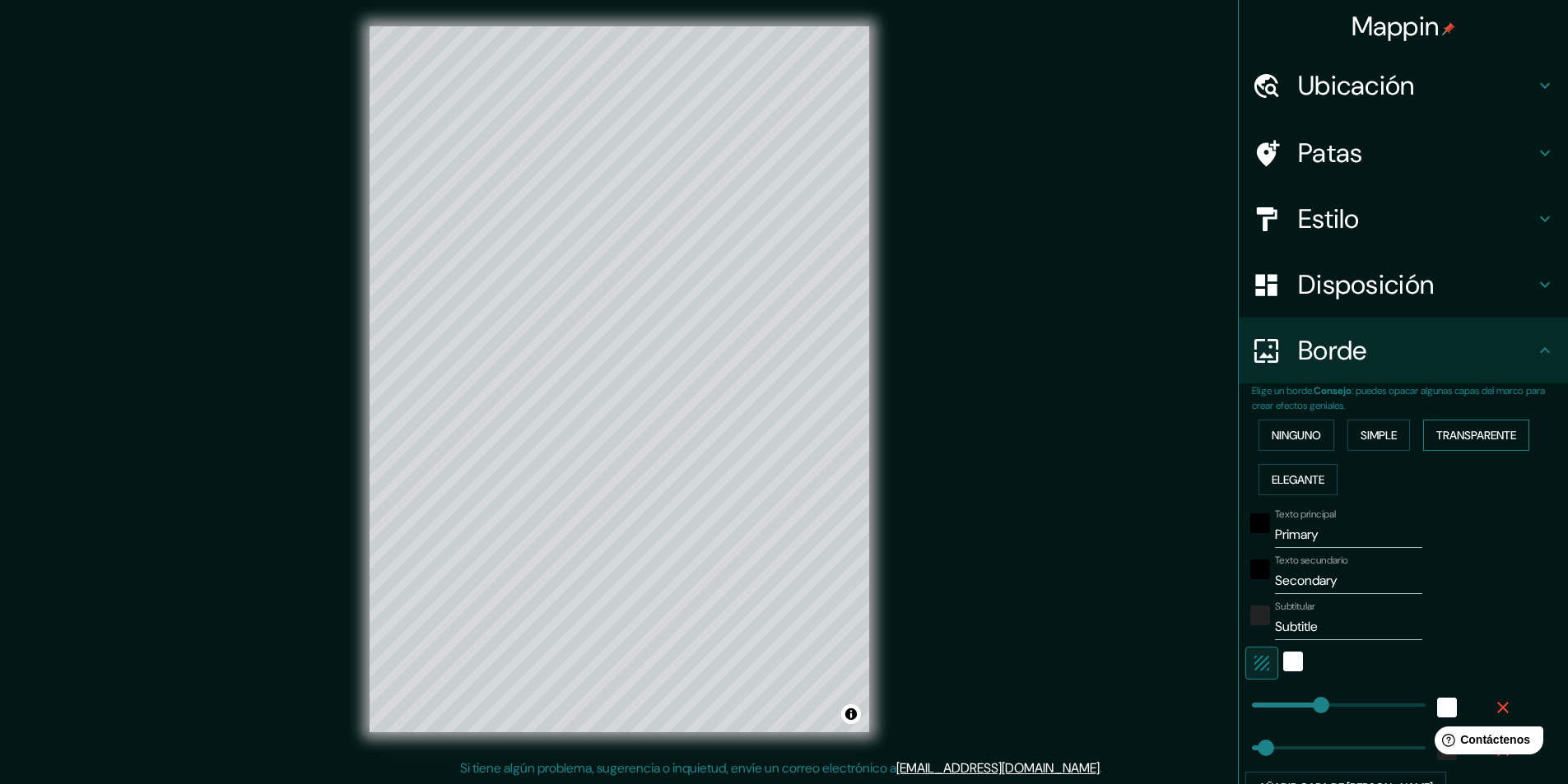
click at [1465, 440] on font "Transparente" at bounding box center [1476, 434] width 79 height 15
click at [1312, 482] on font "Elegante" at bounding box center [1297, 479] width 53 height 15
click at [1295, 444] on font "Ninguno" at bounding box center [1296, 435] width 50 height 22
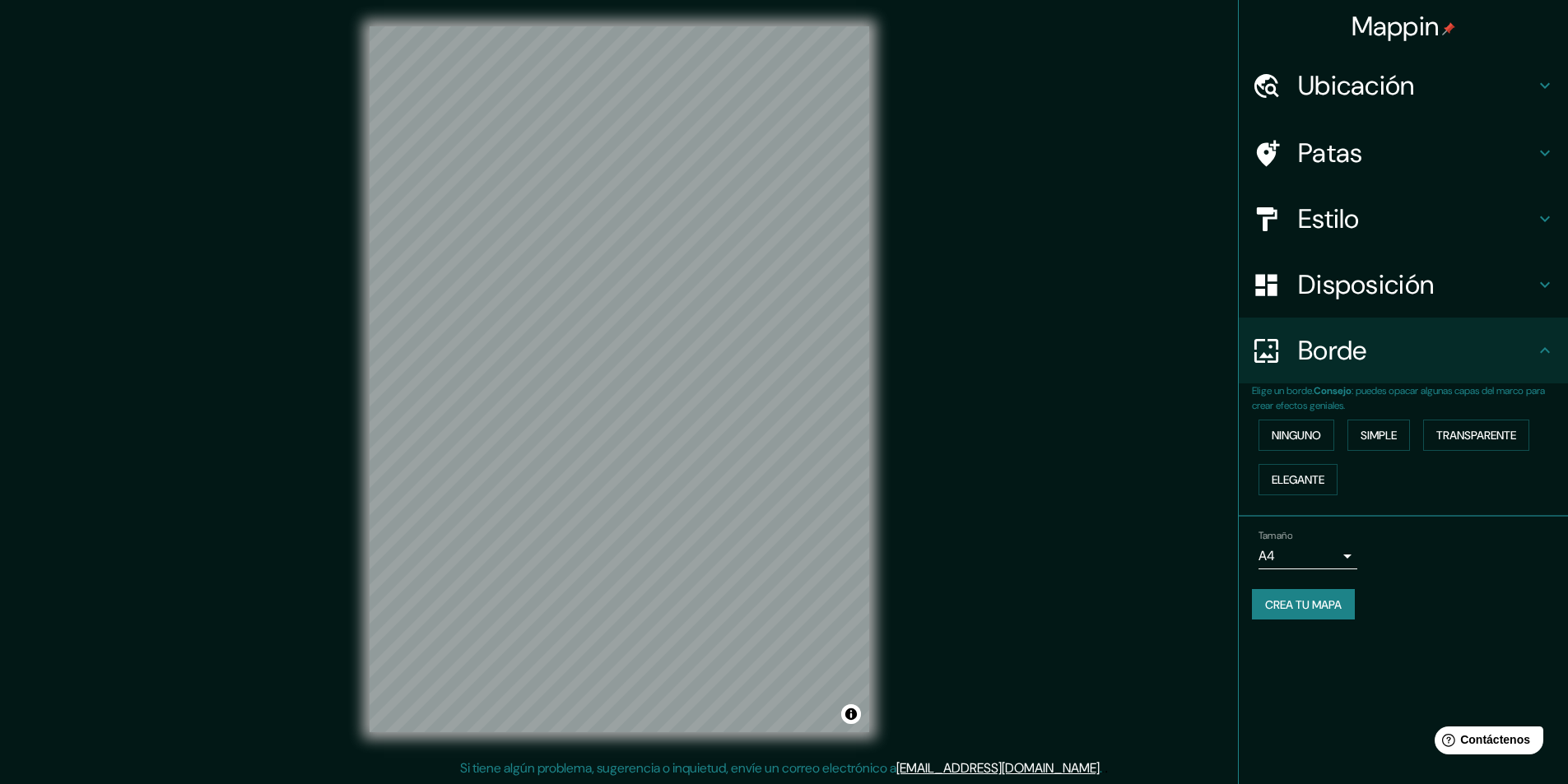
click at [1356, 558] on body "Mappin Ubicación Patas Estilo Disposición [PERSON_NAME] un [PERSON_NAME]. Conse…" at bounding box center [784, 392] width 1568 height 784
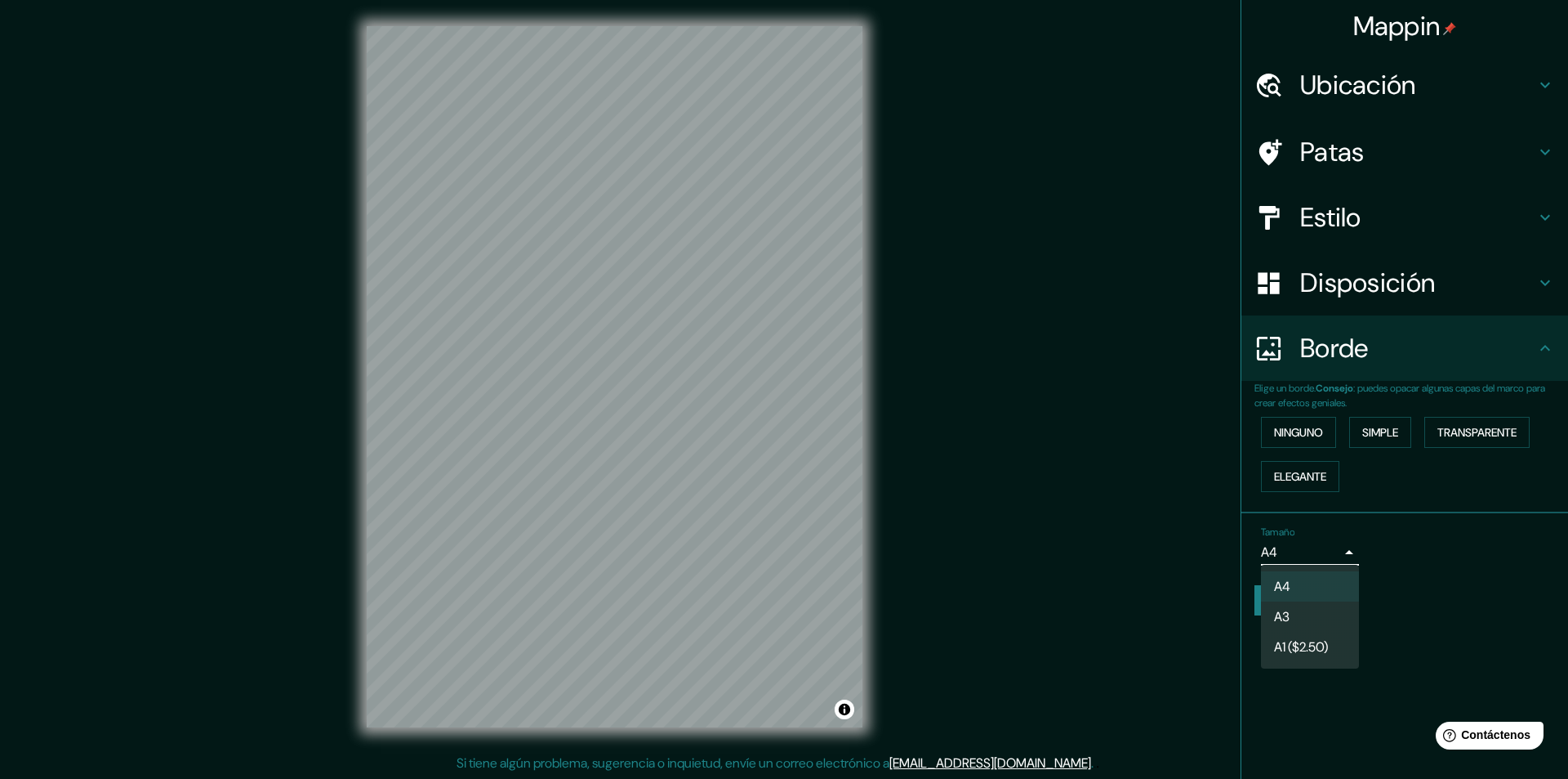
click at [1302, 619] on li "A3" at bounding box center [1310, 617] width 98 height 31
type input "a4"
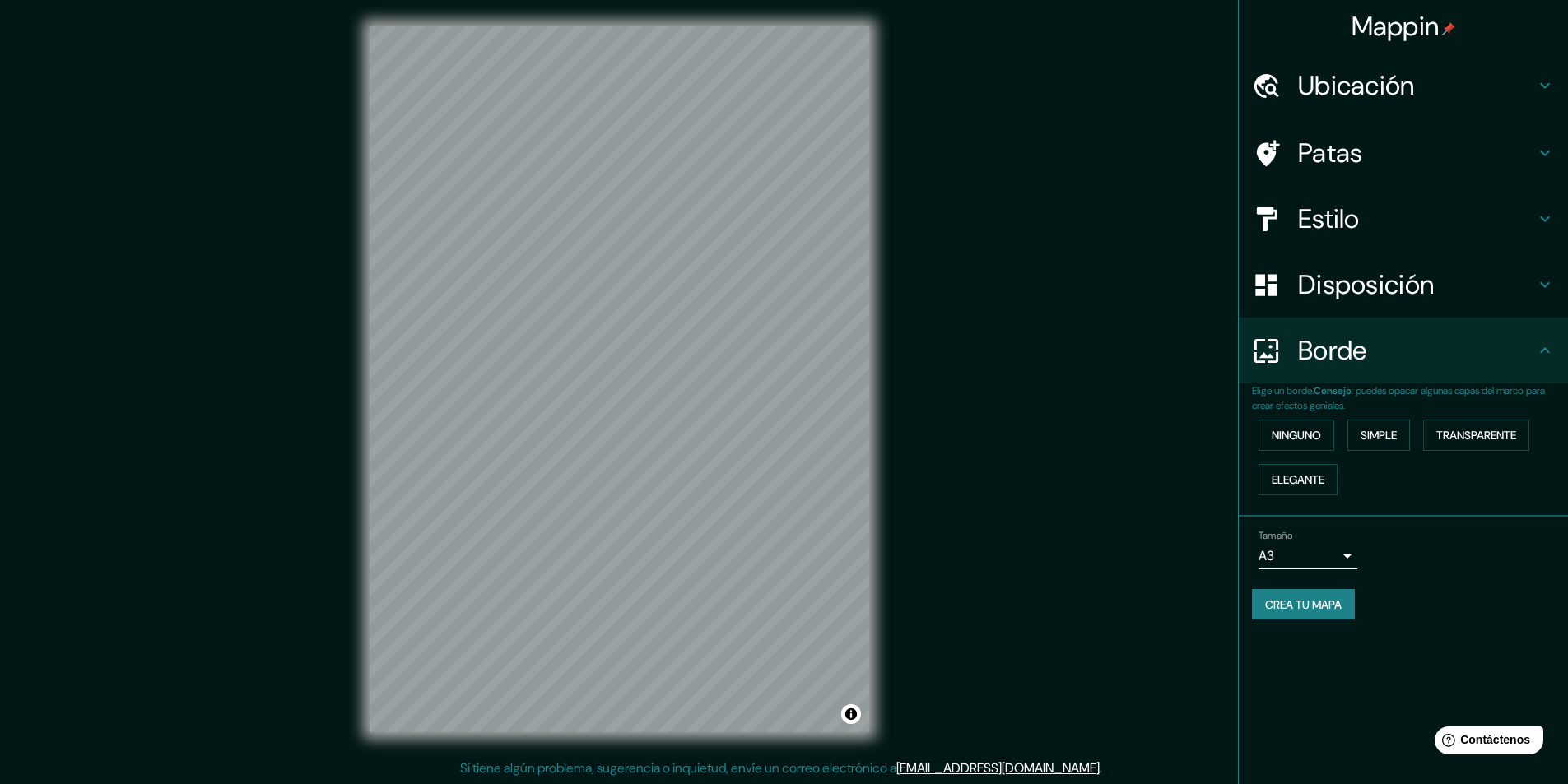
click at [1368, 222] on h4 "Estilo" at bounding box center [1416, 218] width 237 height 33
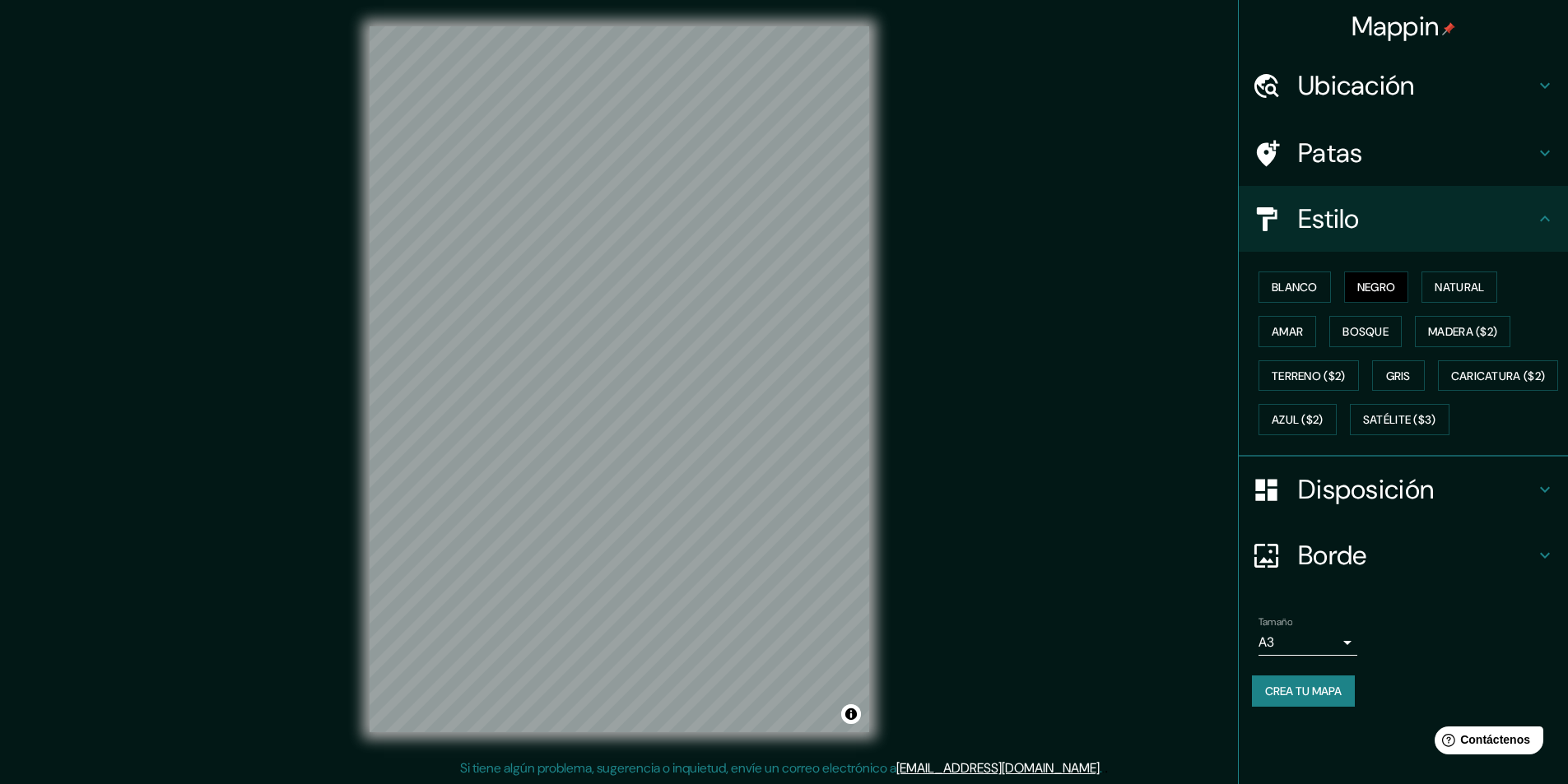
click at [1338, 153] on font "Patas" at bounding box center [1331, 153] width 65 height 35
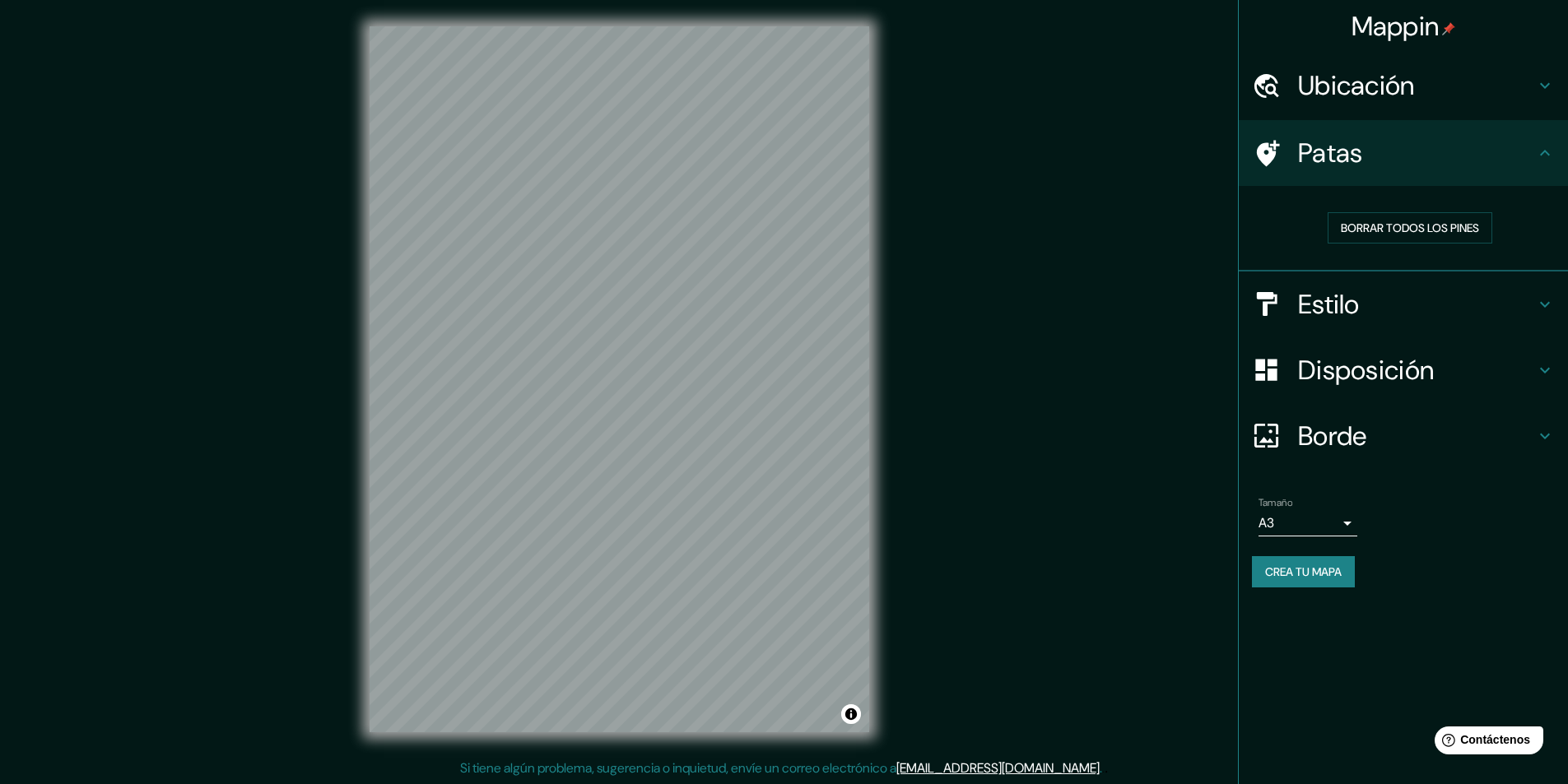
click at [1405, 84] on font "Ubicación" at bounding box center [1357, 85] width 117 height 35
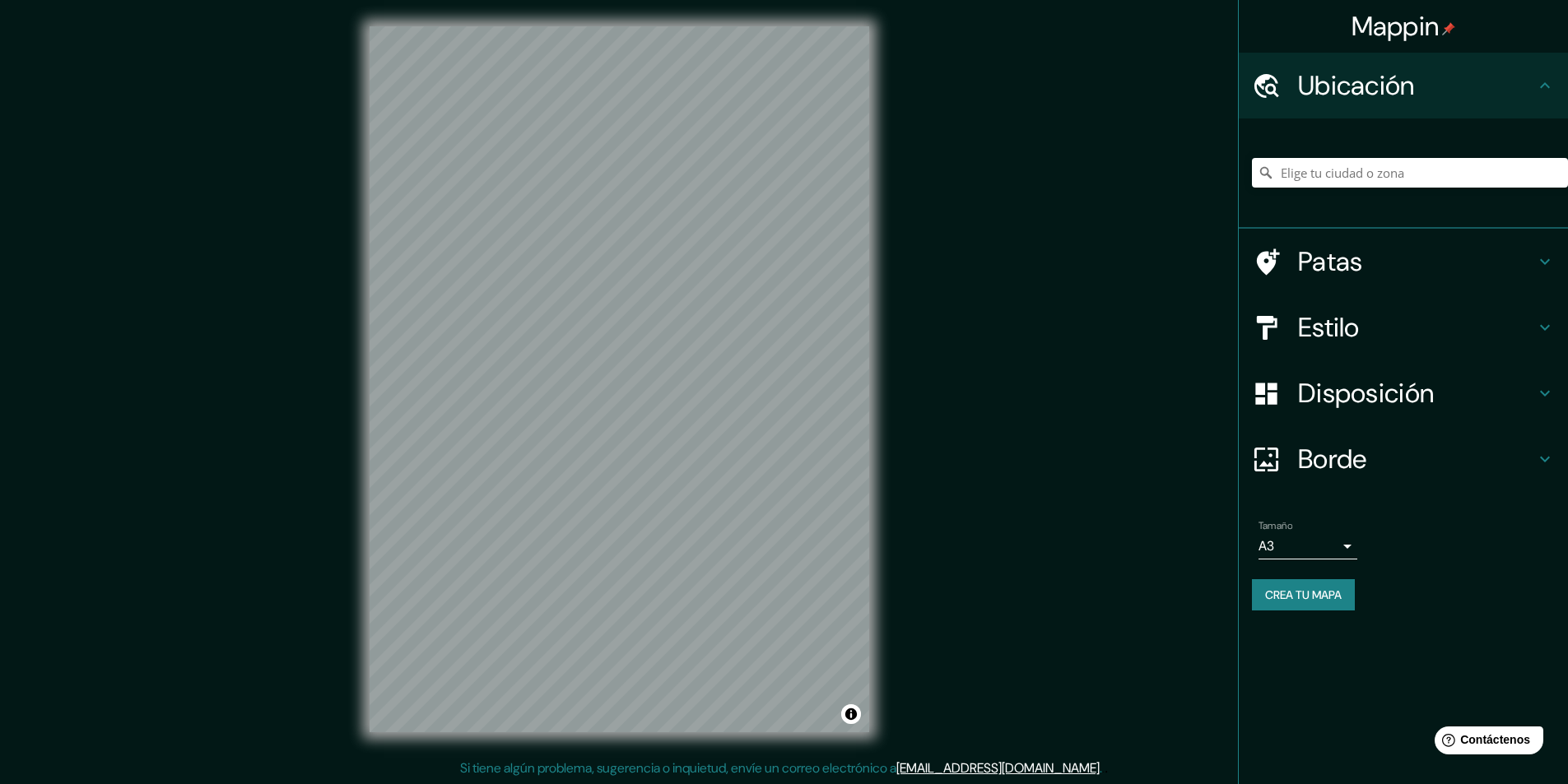
click at [1376, 89] on font "Ubicación" at bounding box center [1357, 85] width 117 height 35
click at [1542, 94] on icon at bounding box center [1544, 85] width 20 height 20
click at [1539, 88] on icon at bounding box center [1544, 85] width 20 height 20
click at [1345, 97] on font "Ubicación" at bounding box center [1357, 85] width 117 height 35
click at [1347, 280] on div "Patas" at bounding box center [1403, 262] width 329 height 65
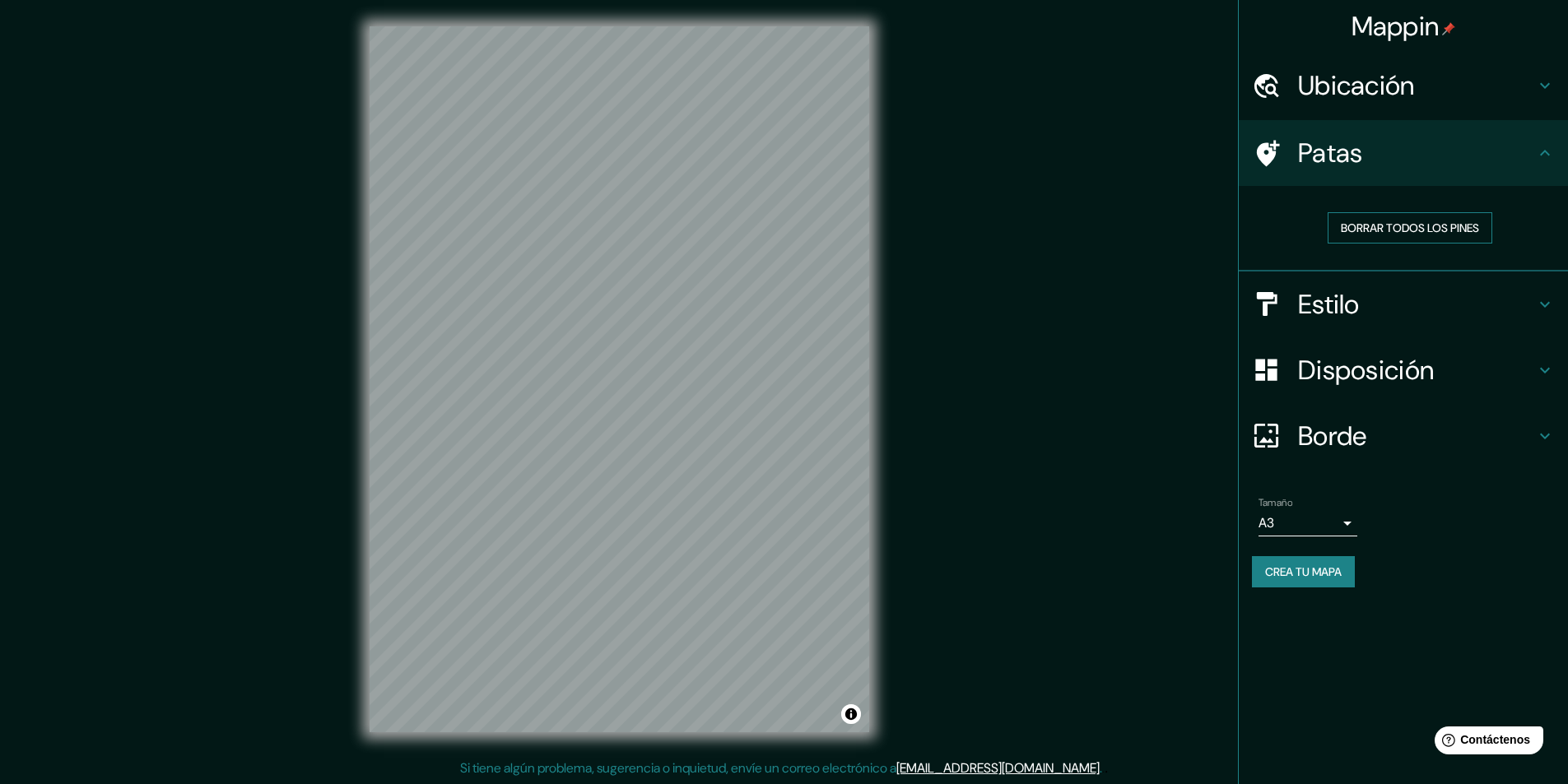
click at [1393, 226] on font "Borrar todos los pines" at bounding box center [1409, 227] width 138 height 15
click at [1381, 230] on font "Borrar todos los pines" at bounding box center [1409, 227] width 138 height 15
click at [1546, 155] on icon at bounding box center [1544, 153] width 20 height 20
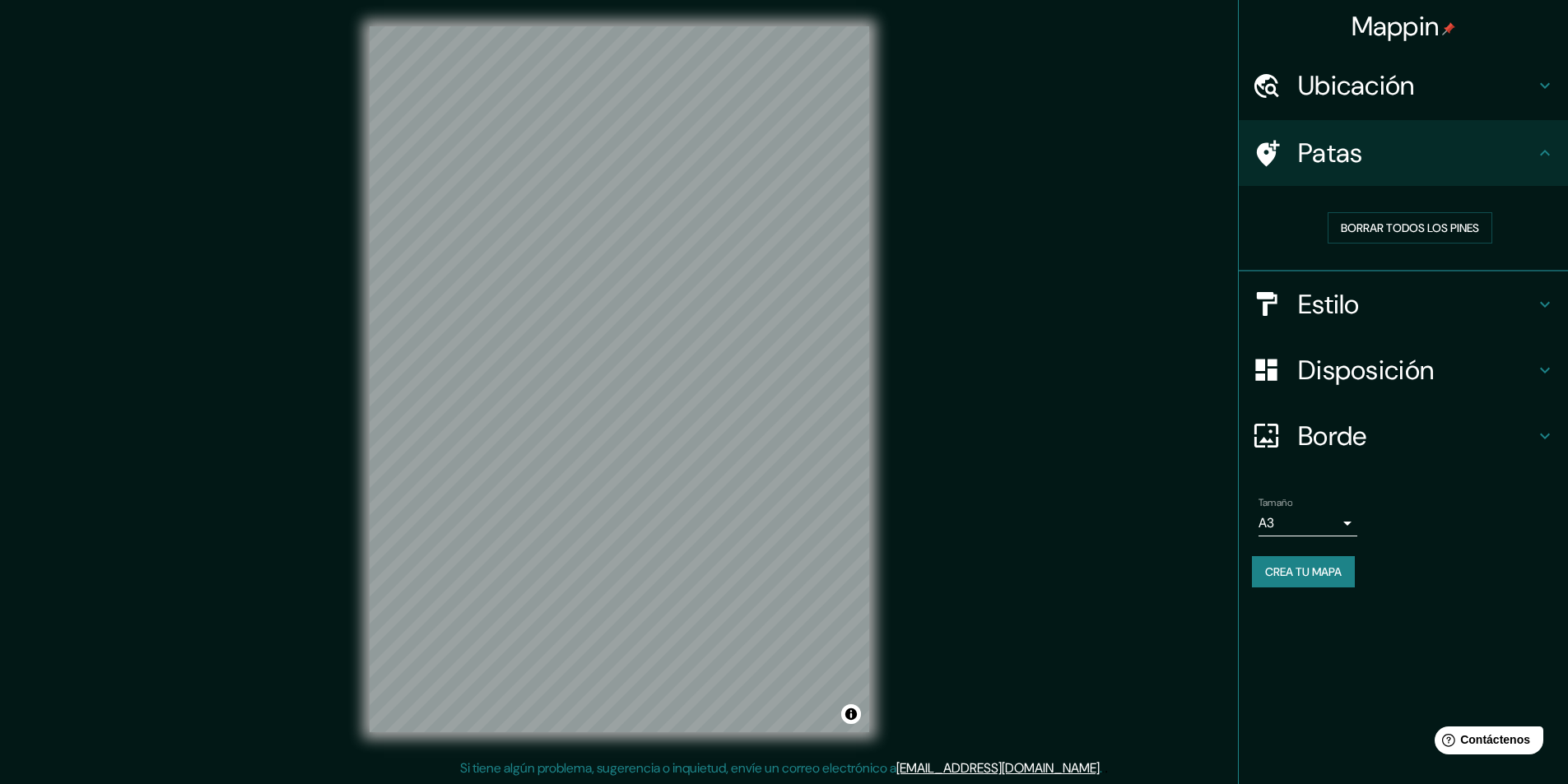
click at [1436, 316] on h4 "Estilo" at bounding box center [1416, 303] width 237 height 33
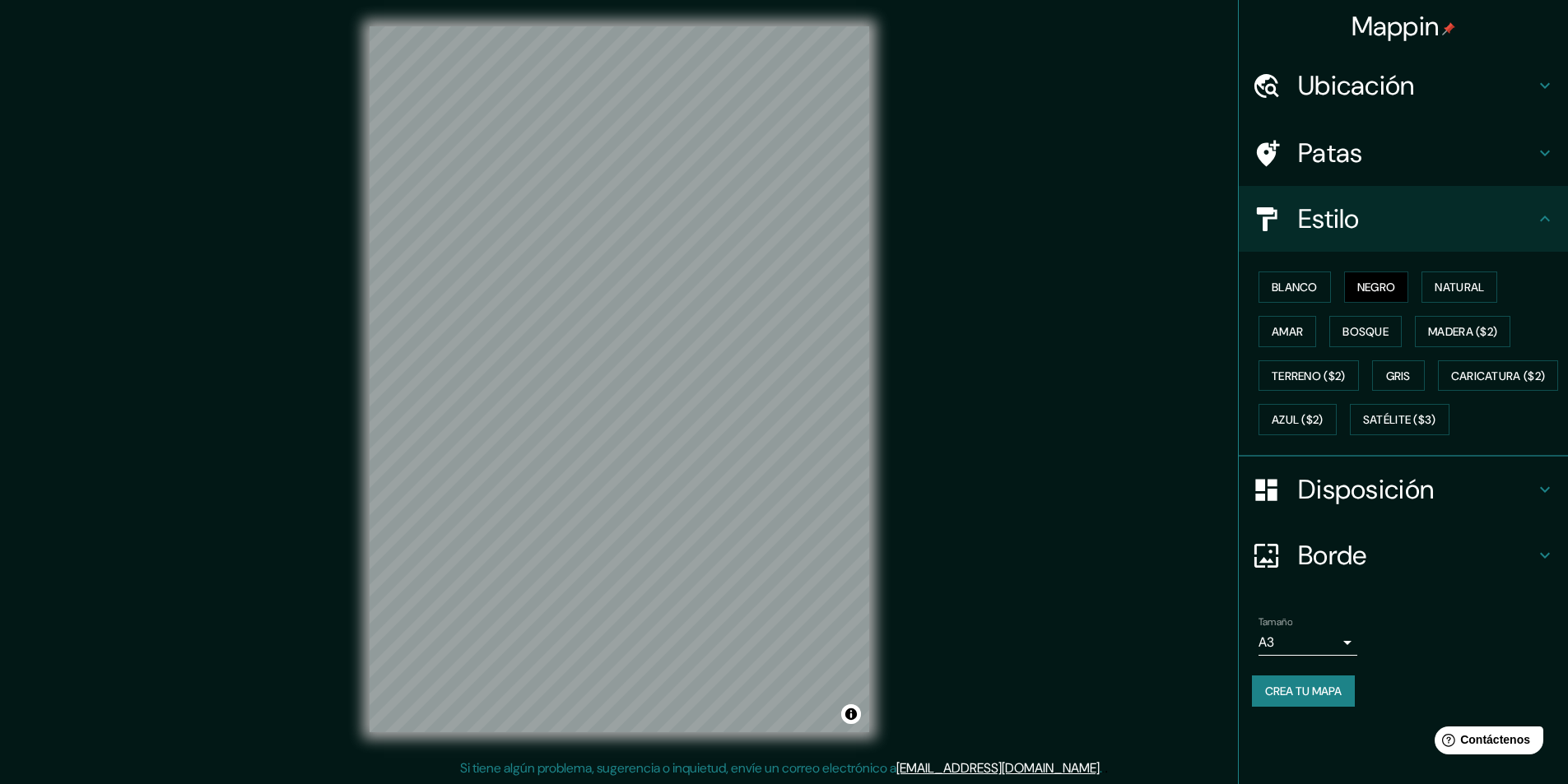
click at [1305, 269] on div "Blanco Negro Natural Amar Bosque Madera ($2) Terreno ($2) Gris Caricatura ($2) …" at bounding box center [1409, 353] width 316 height 176
click at [1301, 295] on font "Blanco" at bounding box center [1294, 287] width 46 height 22
click at [1384, 282] on font "Negro" at bounding box center [1376, 286] width 39 height 15
click at [1344, 287] on div "Blanco Negro Natural Amar Bosque Madera ($2) Terreno ($2) Gris Caricatura ($2) …" at bounding box center [1409, 353] width 316 height 176
click at [1283, 293] on font "Blanco" at bounding box center [1294, 286] width 46 height 15
